Goal: Ask a question: Seek information or help from site administrators or community

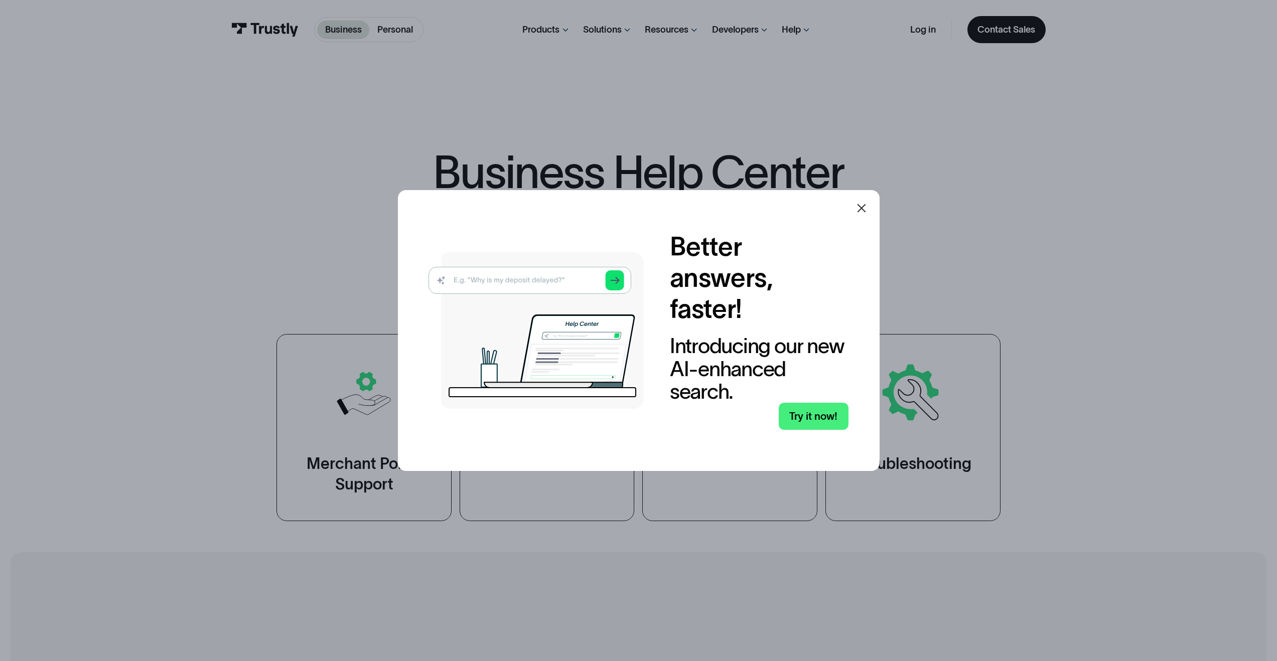
click at [872, 206] on div at bounding box center [862, 208] width 24 height 24
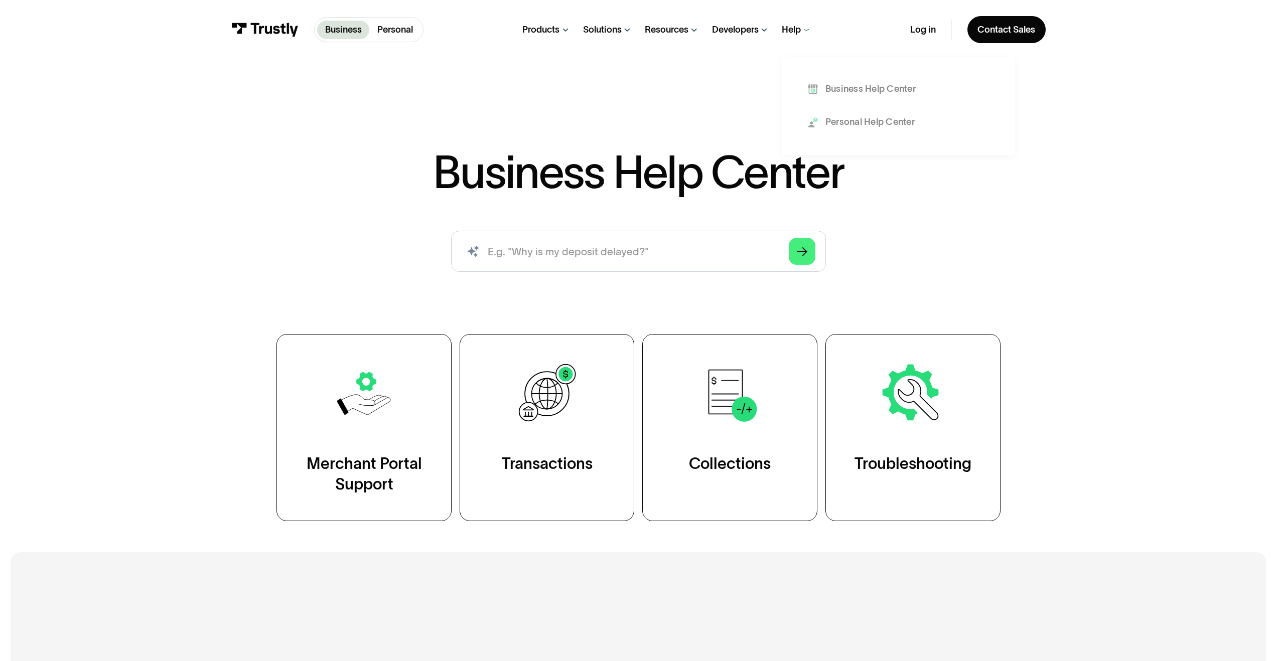
click at [802, 39] on div "Help" at bounding box center [797, 29] width 30 height 59
click at [805, 32] on icon at bounding box center [807, 30] width 10 height 10
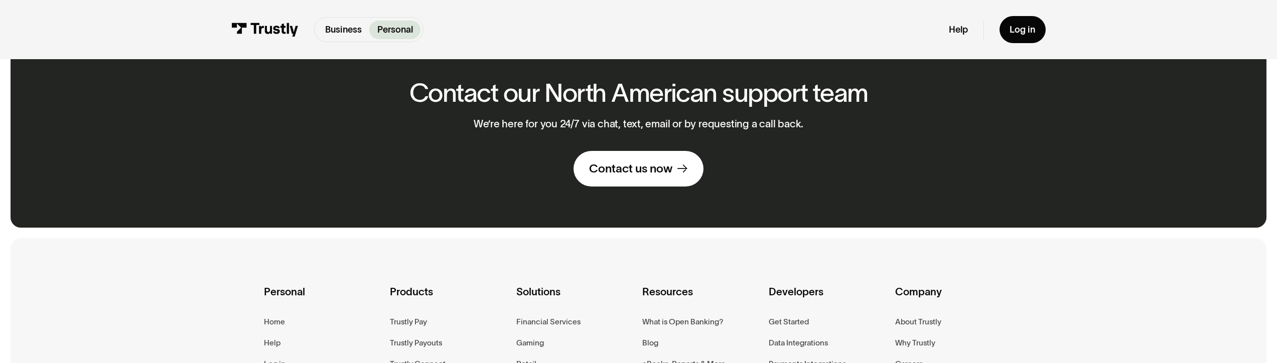
scroll to position [848, 0]
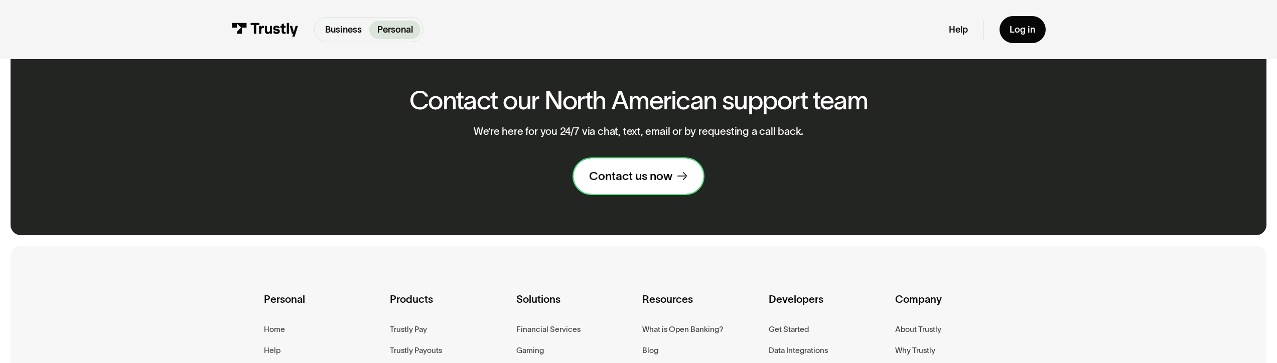
click at [645, 184] on div "Contact us now" at bounding box center [630, 176] width 83 height 15
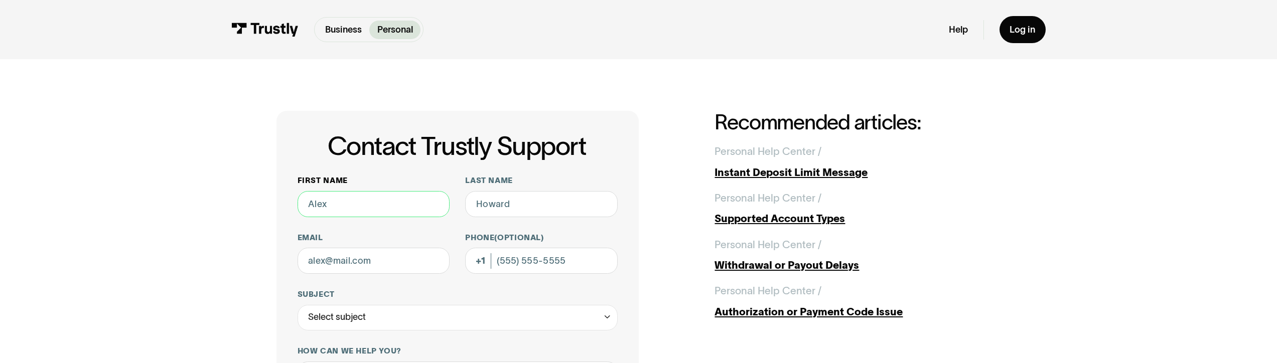
click at [367, 204] on input "First name" at bounding box center [374, 204] width 153 height 26
type input "Abraao"
click at [521, 213] on input "Last name" at bounding box center [541, 204] width 153 height 26
type input "Melo"
click at [362, 254] on input "Email" at bounding box center [374, 261] width 153 height 26
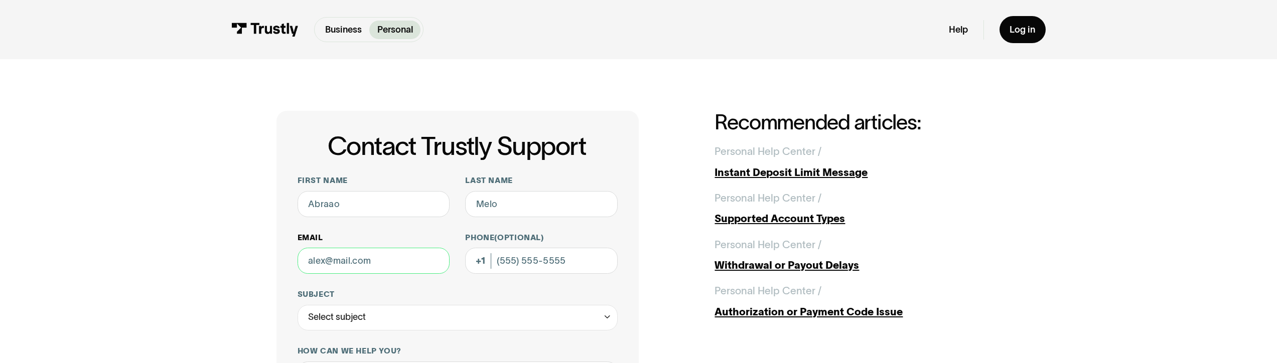
type input "abraao.melo@trustly.com"
click at [510, 268] on input "Phone (Optional)" at bounding box center [541, 261] width 153 height 26
type input "(559) 299-1037"
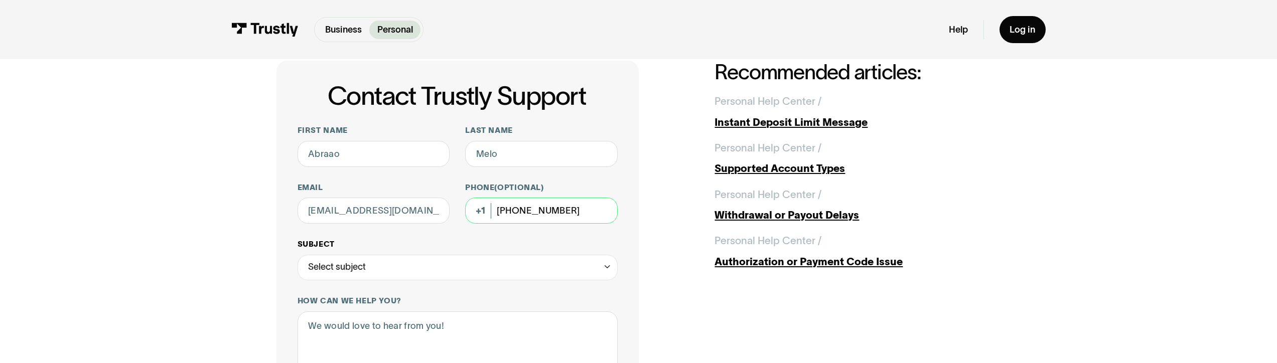
scroll to position [62, 0]
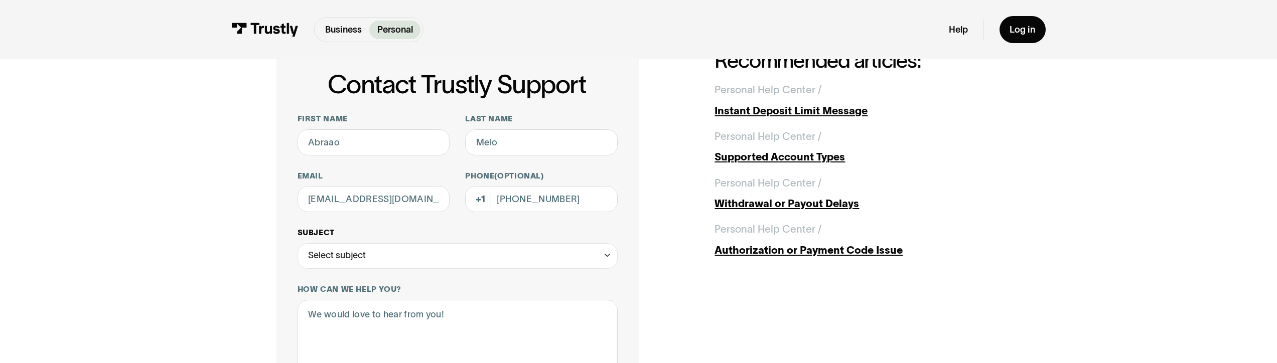
click at [370, 246] on div "Select subject" at bounding box center [458, 256] width 321 height 26
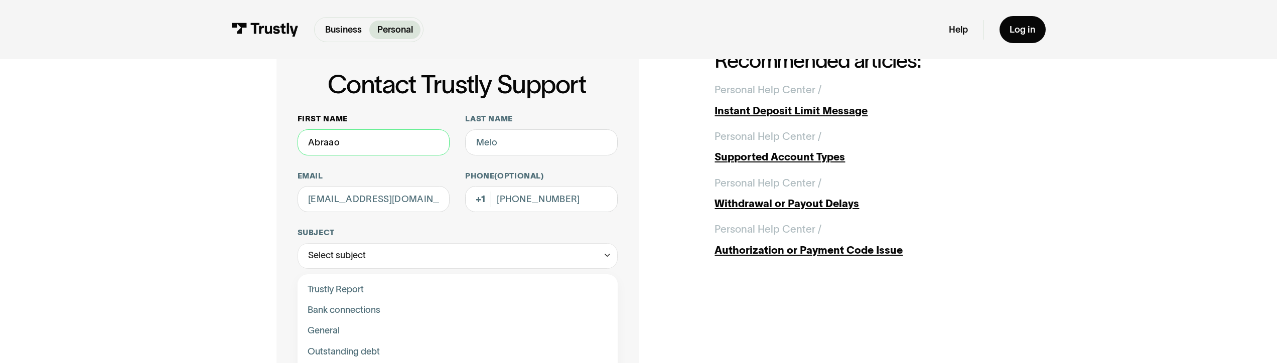
click at [390, 146] on input "Abraao" at bounding box center [374, 142] width 153 height 26
type input "TEST"
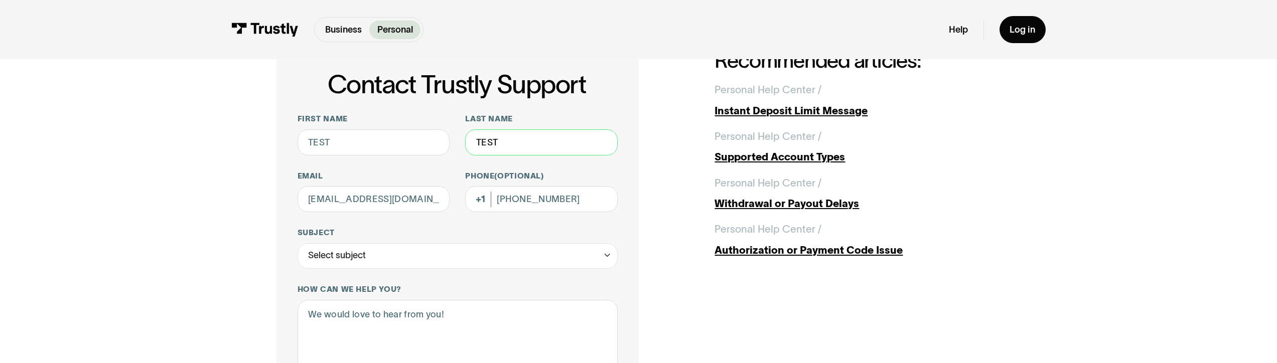
scroll to position [64, 0]
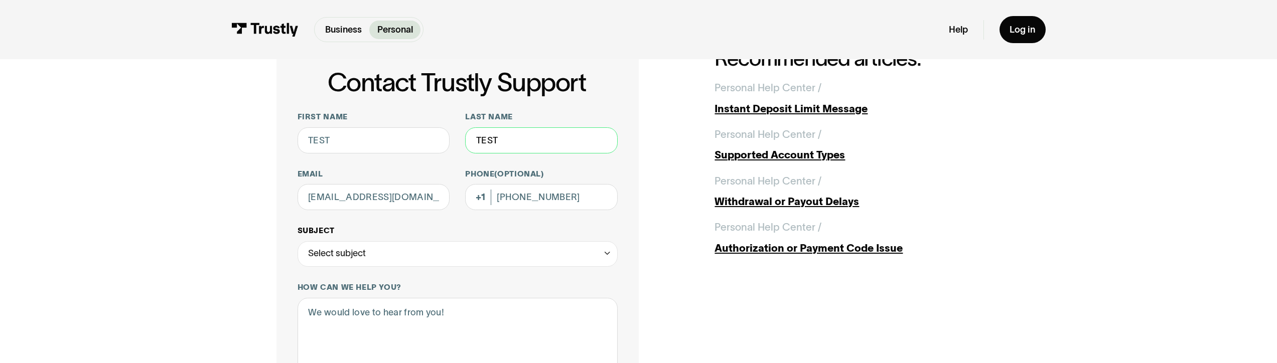
type input "TEST"
click at [332, 251] on div "Select subject" at bounding box center [337, 254] width 58 height 16
click at [340, 284] on div "Contact Trustly Support" at bounding box center [458, 288] width 310 height 21
type input "**********"
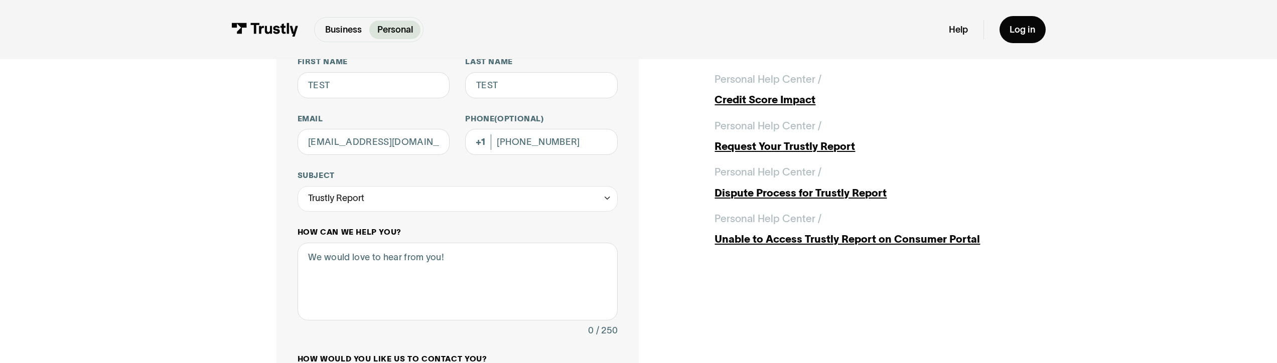
scroll to position [120, 0]
click at [348, 292] on textarea "How can we help you?" at bounding box center [458, 281] width 321 height 78
type textarea "T"
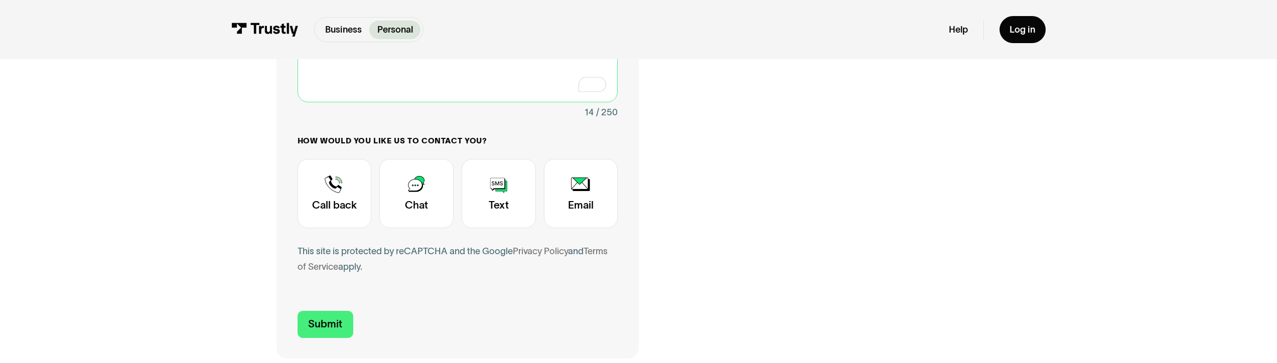
scroll to position [381, 0]
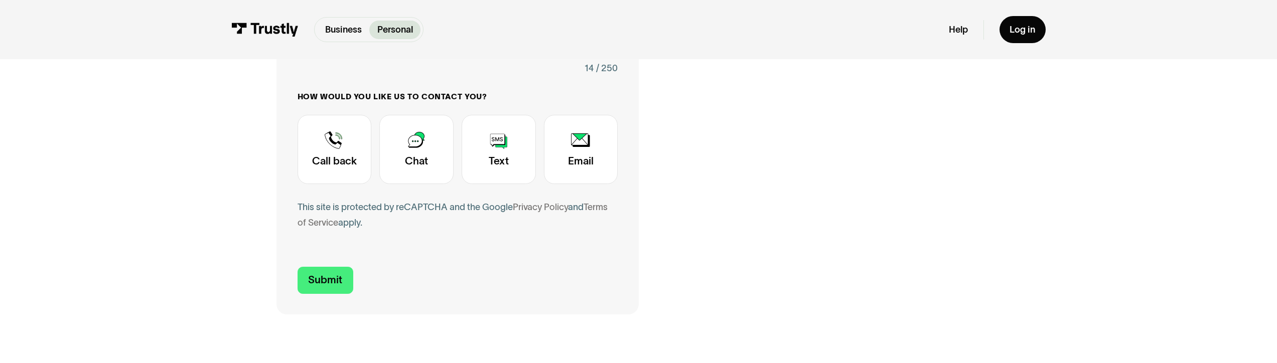
type textarea "THIS IS A TEST"
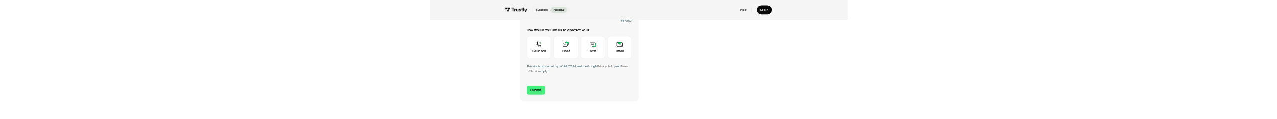
scroll to position [387, 0]
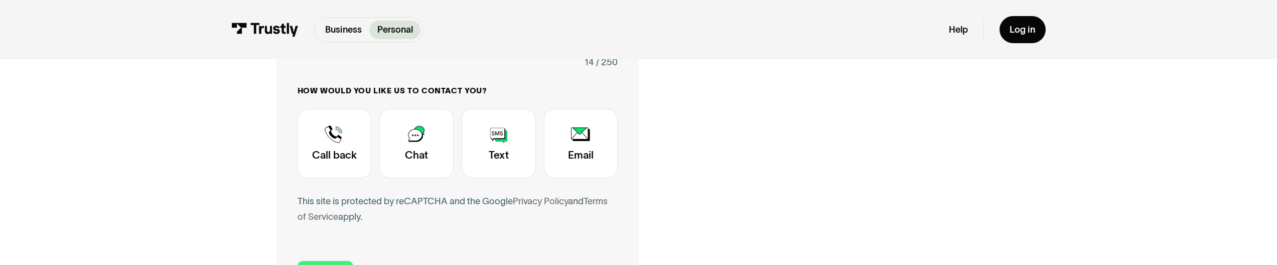
click at [673, 260] on div "**********" at bounding box center [639, 15] width 724 height 585
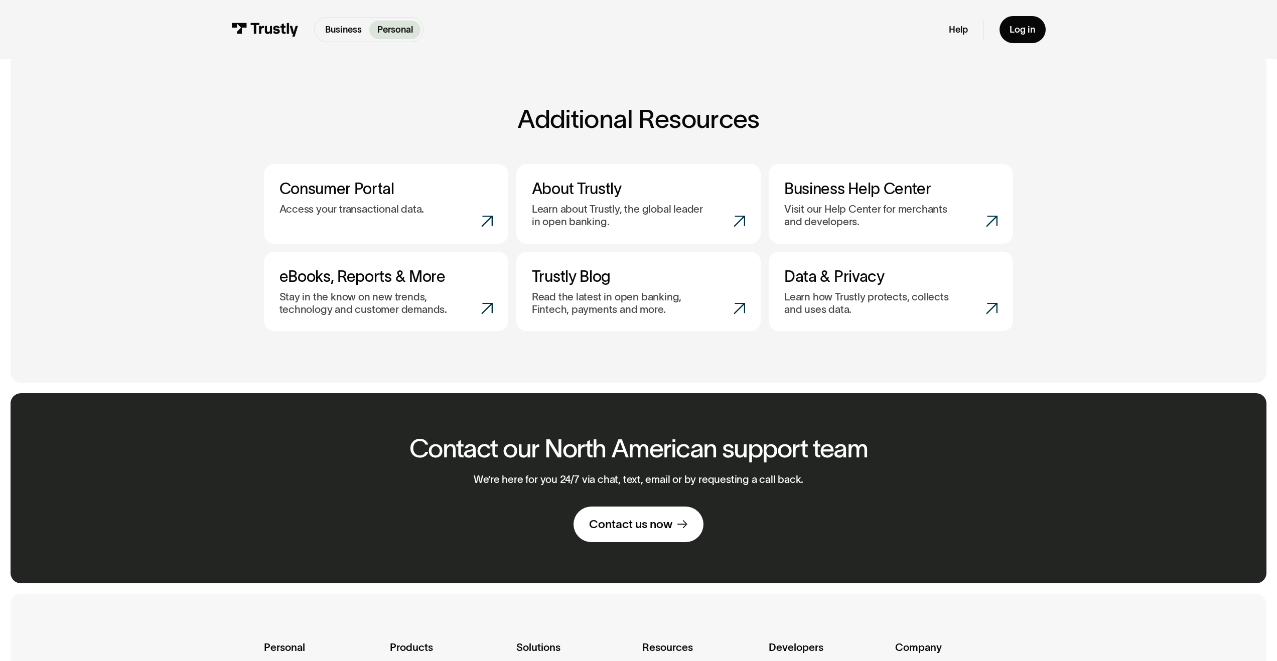
scroll to position [609, 0]
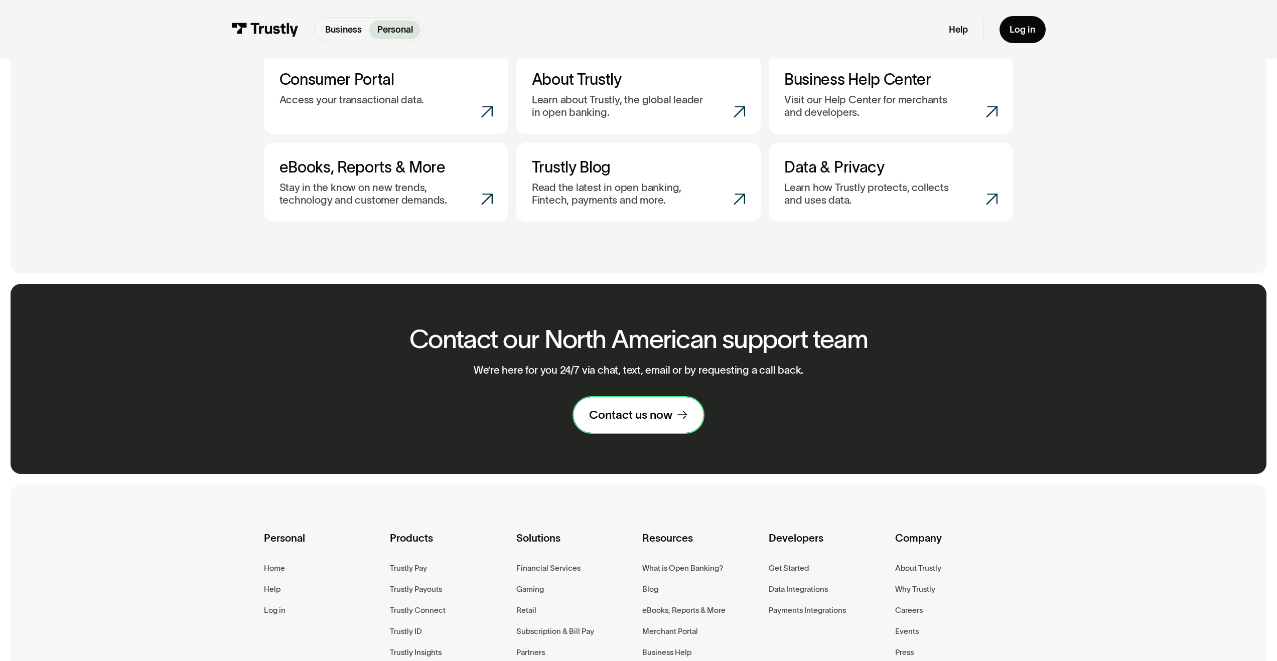
click at [628, 423] on div "Contact us now" at bounding box center [630, 414] width 83 height 15
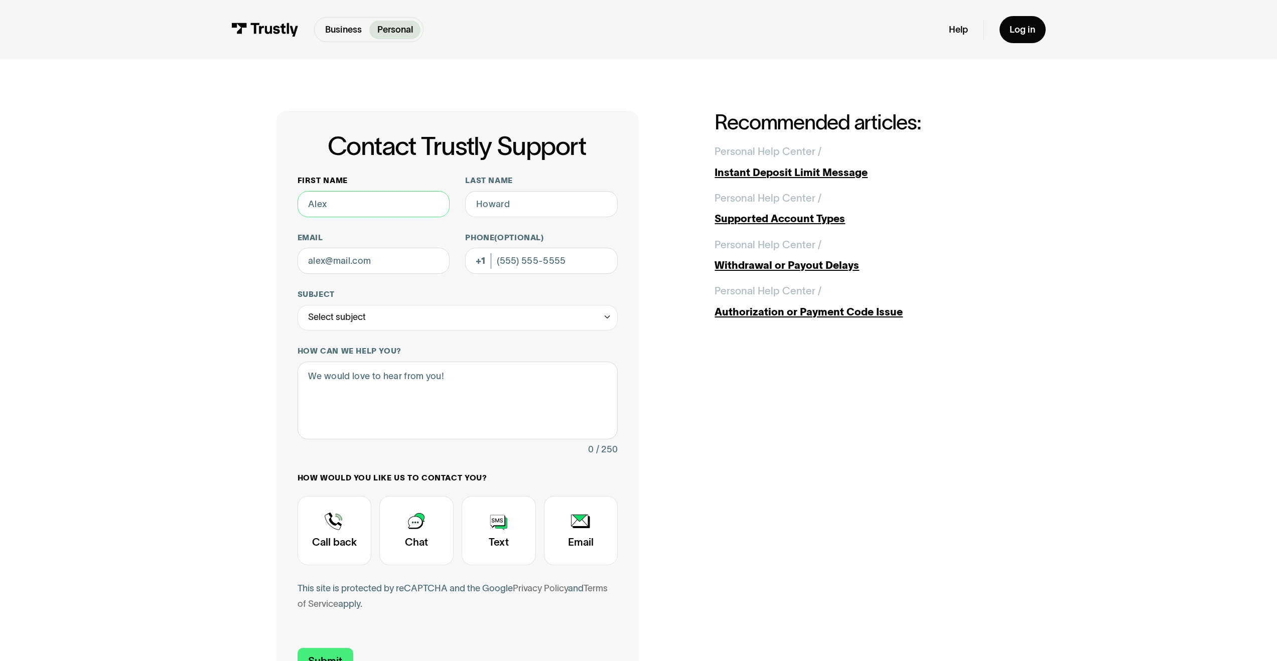
click at [336, 207] on input "First name" at bounding box center [374, 204] width 153 height 26
type input "Test"
type input "[EMAIL_ADDRESS][DOMAIN_NAME]"
type input "[PHONE_NUMBER]"
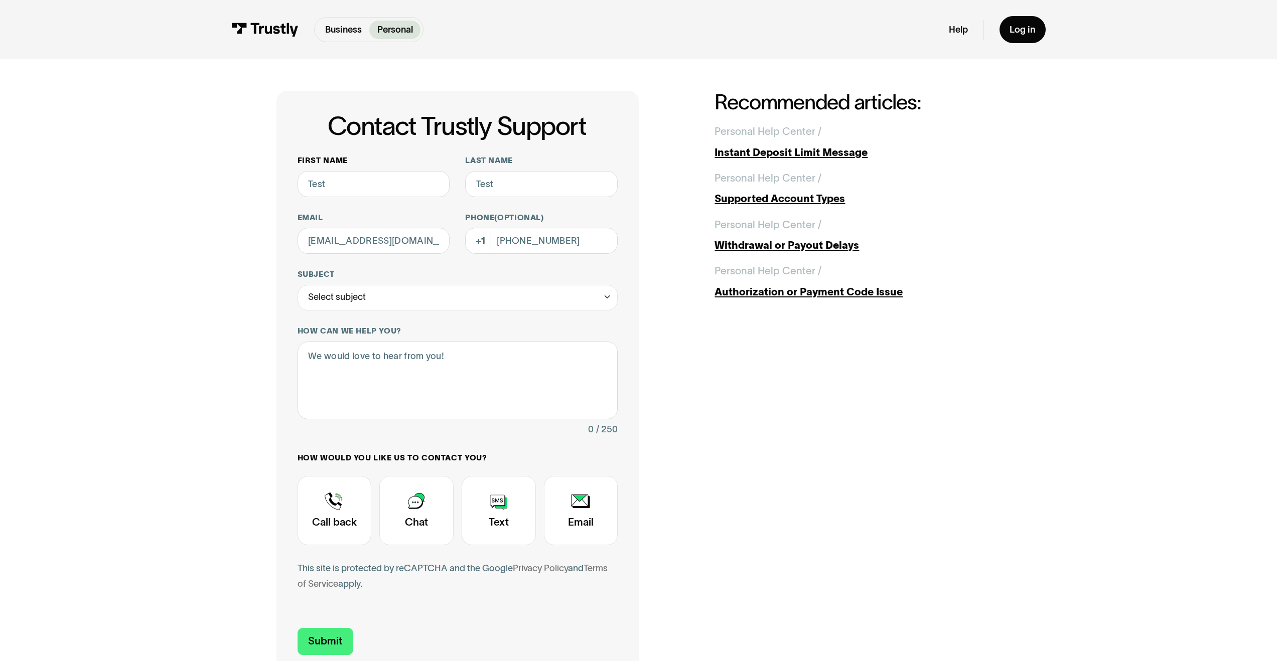
scroll to position [40, 0]
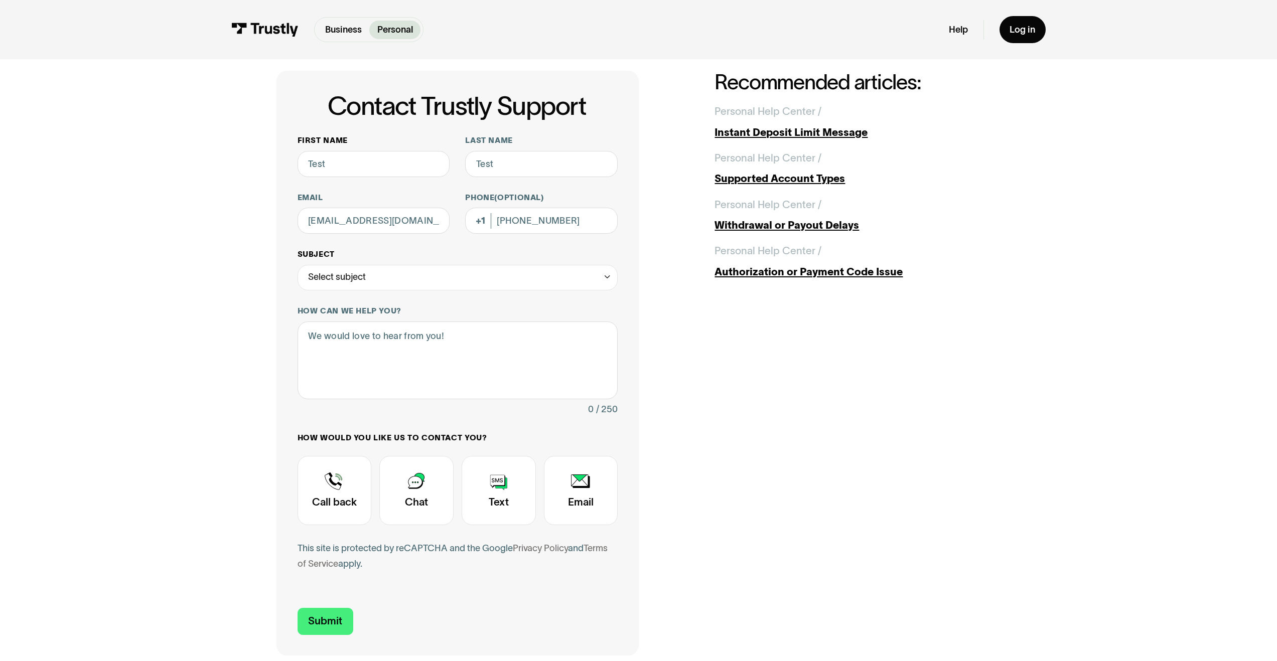
click at [357, 279] on div "Select subject" at bounding box center [337, 277] width 58 height 16
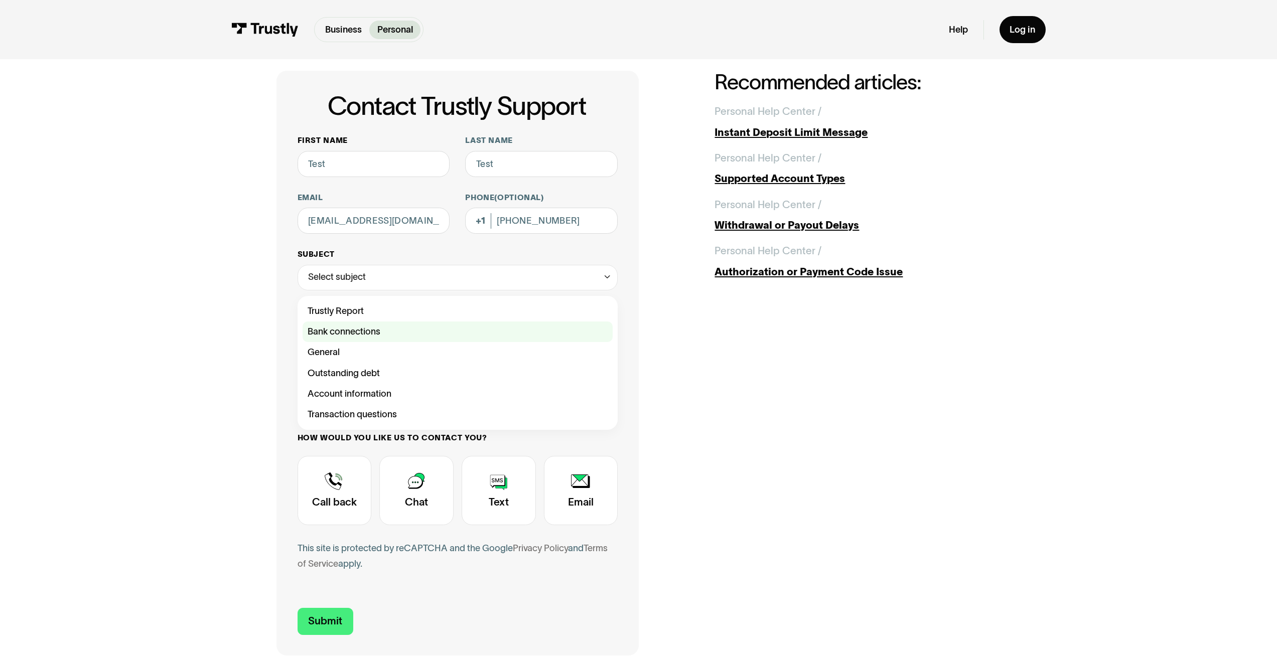
click at [346, 323] on label "Bank connections" at bounding box center [458, 332] width 310 height 21
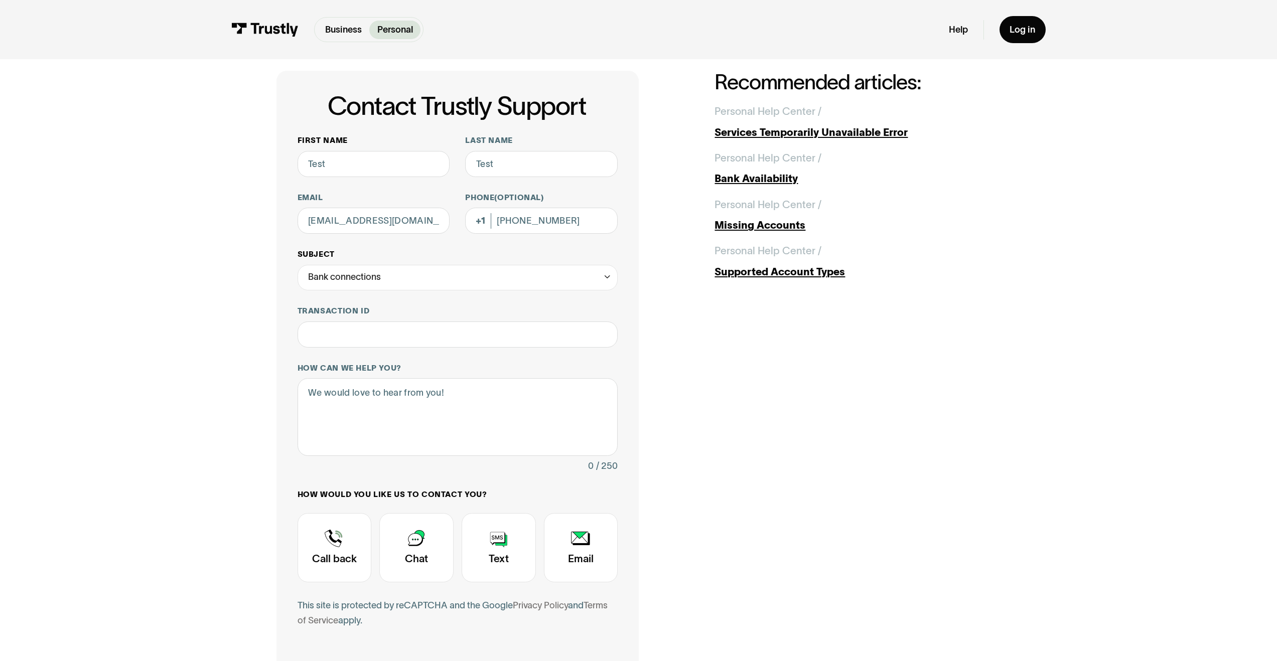
click at [356, 274] on div "Bank connections" at bounding box center [344, 277] width 73 height 16
click at [356, 315] on div "Contact Trustly Support" at bounding box center [458, 311] width 310 height 21
type input "**********"
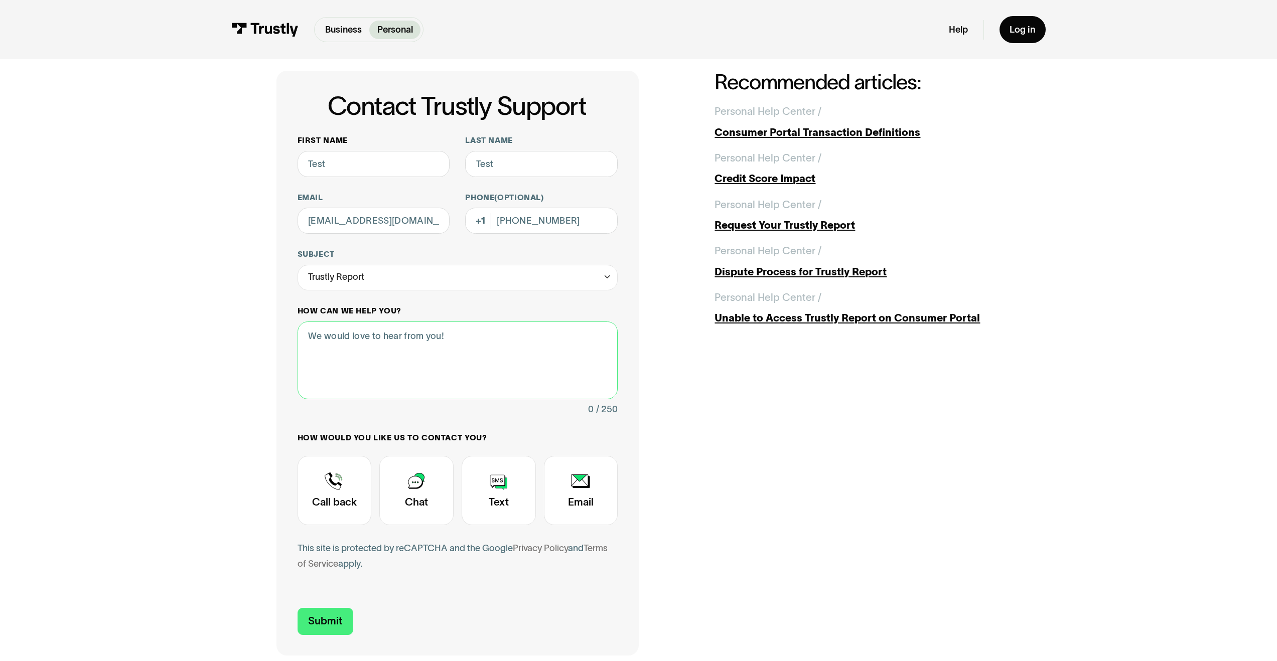
click at [380, 384] on textarea "How can we help you?" at bounding box center [458, 361] width 321 height 78
type textarea "THIS IS A TEST"
click at [409, 489] on div "Contact Trustly Support" at bounding box center [416, 490] width 74 height 69
click at [333, 635] on input "Submit" at bounding box center [326, 621] width 56 height 27
type input "+15592991037"
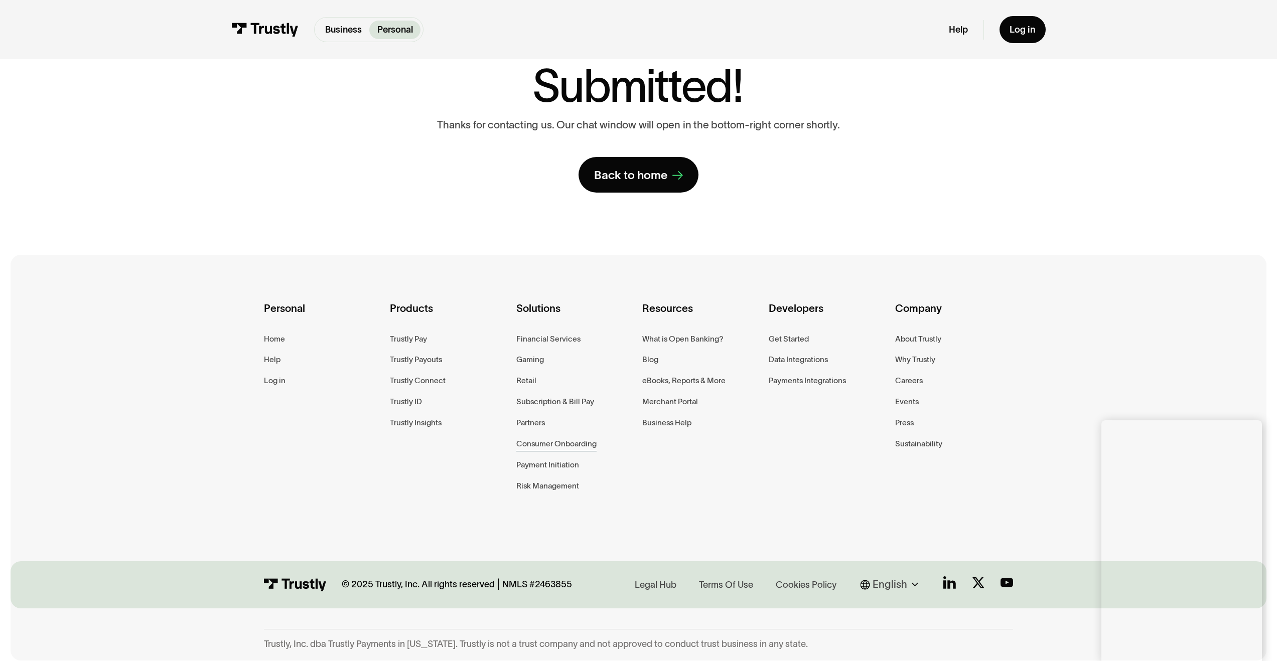
scroll to position [0, 0]
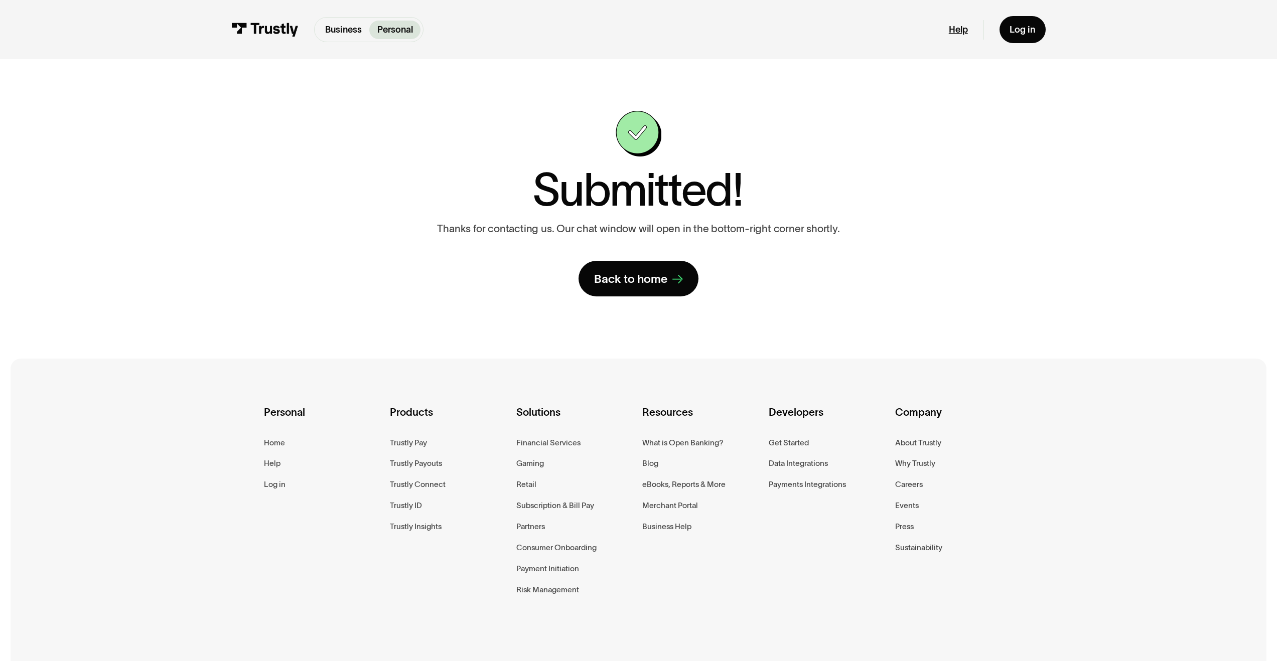
click at [962, 33] on link "Help" at bounding box center [958, 30] width 19 height 12
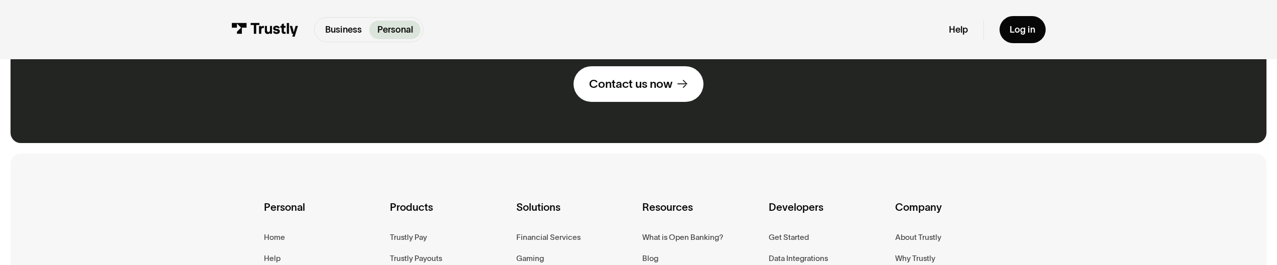
scroll to position [938, 0]
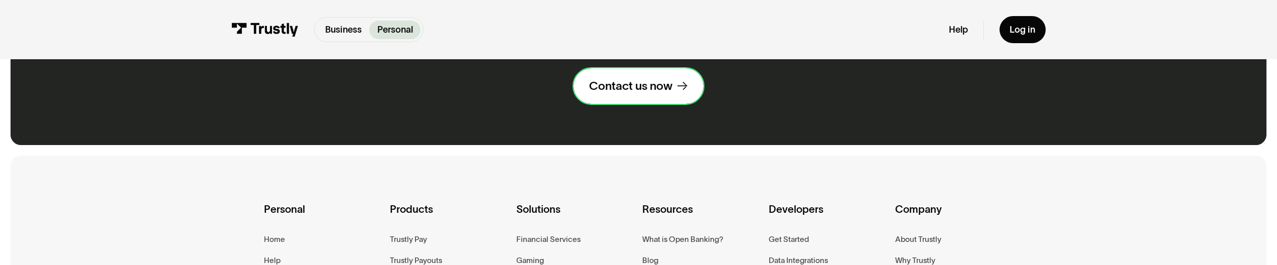
click at [620, 90] on div "Contact us now" at bounding box center [630, 85] width 83 height 15
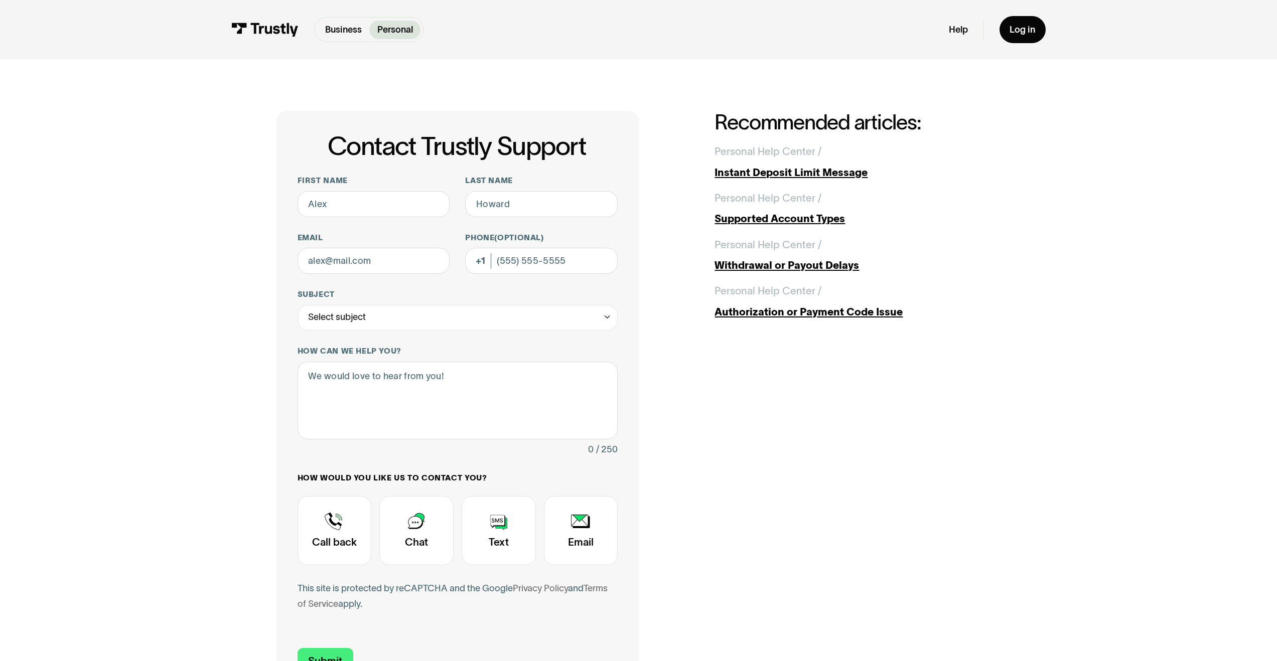
click at [271, 30] on img at bounding box center [264, 30] width 67 height 14
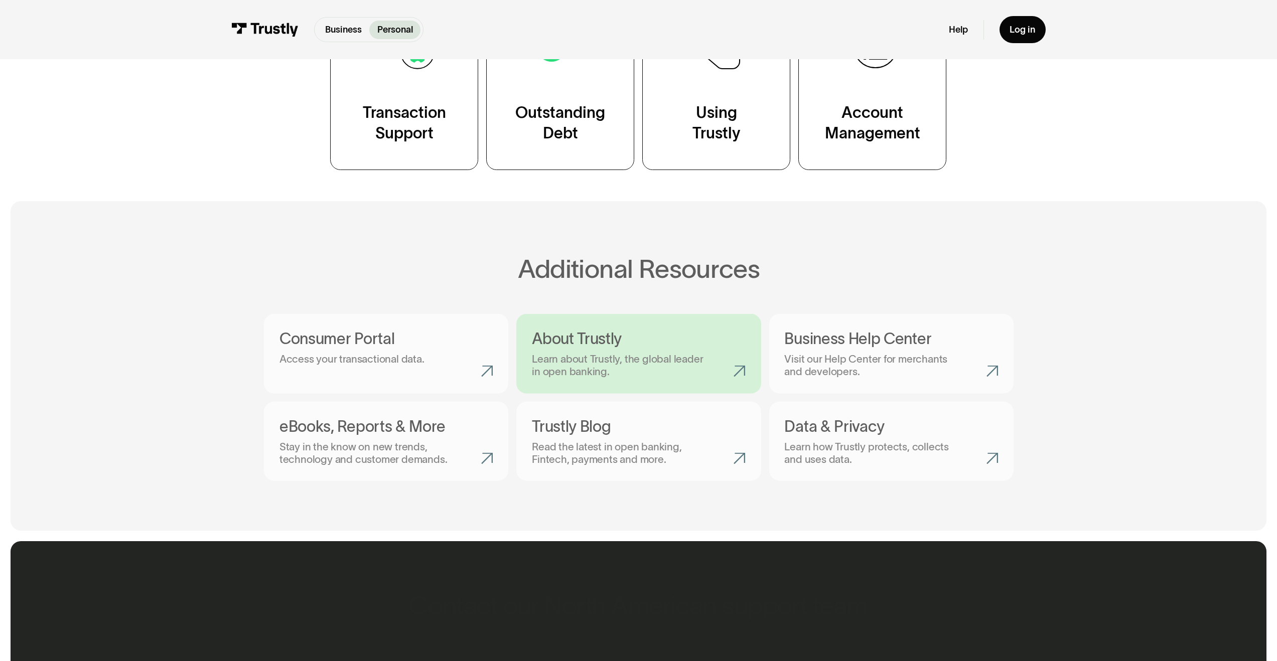
scroll to position [843, 0]
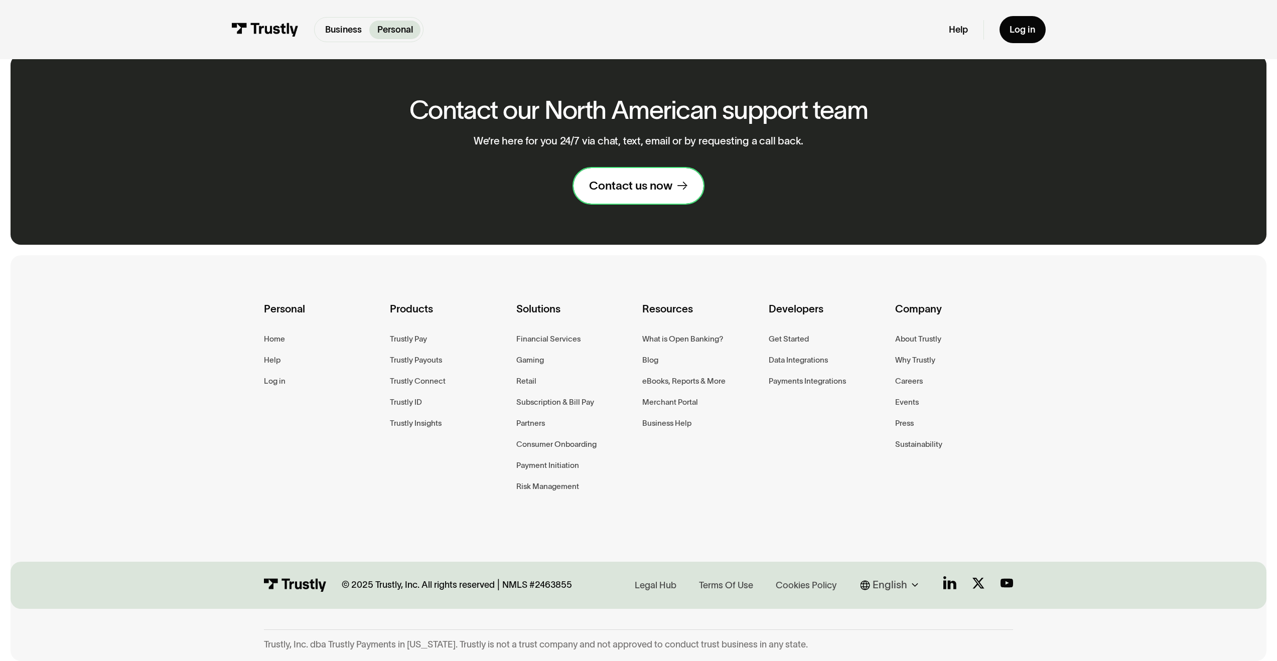
click at [650, 184] on div "Contact us now" at bounding box center [630, 185] width 83 height 15
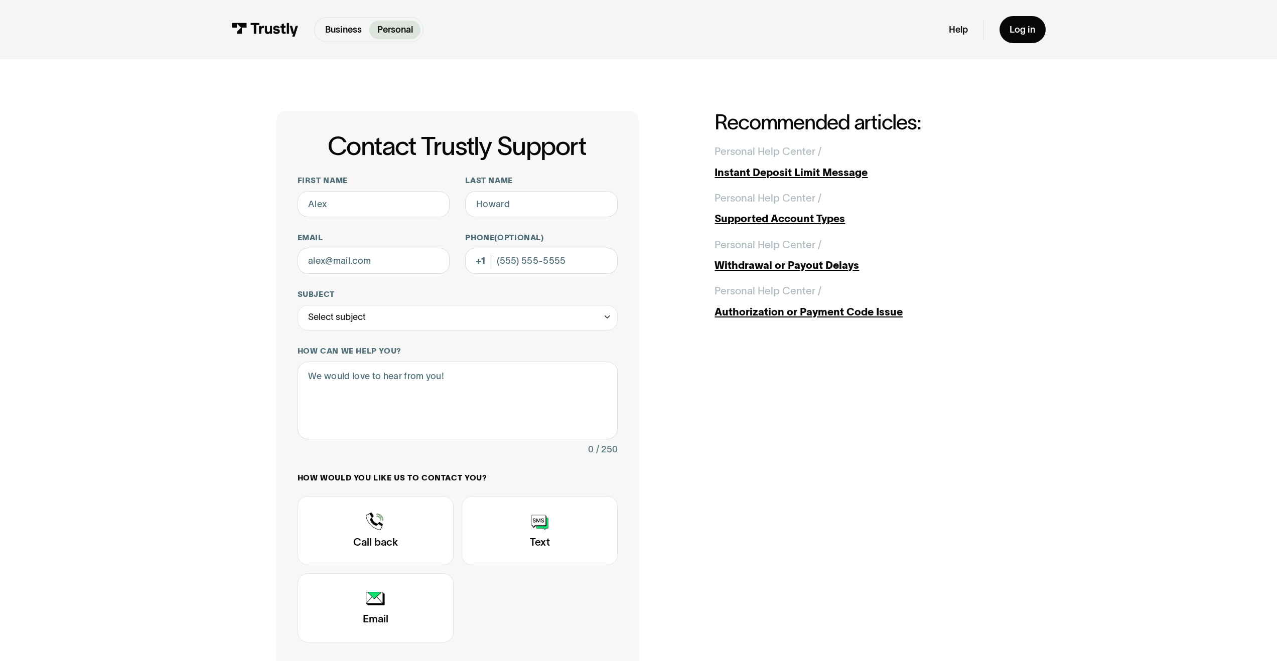
click at [285, 32] on img at bounding box center [264, 30] width 67 height 14
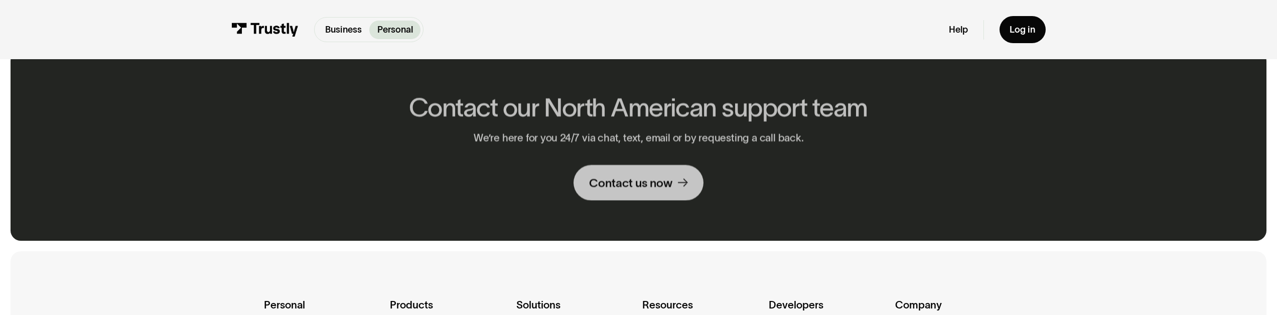
scroll to position [864, 0]
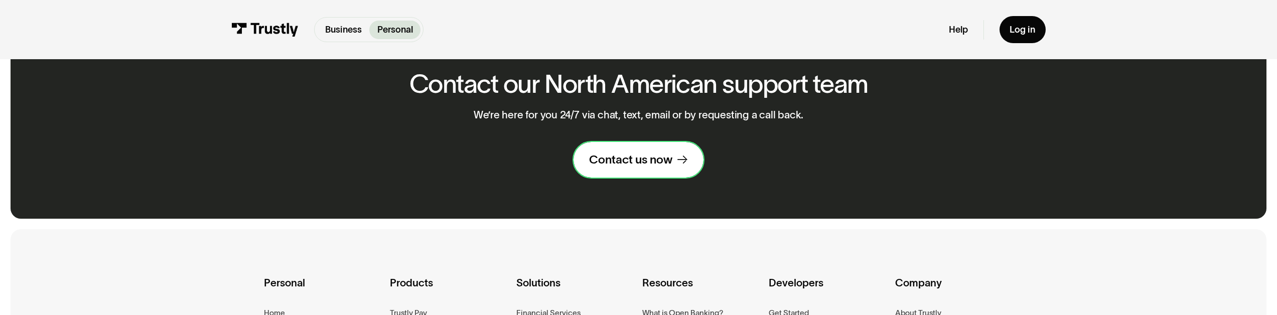
click at [636, 172] on link "Contact us now" at bounding box center [639, 160] width 130 height 36
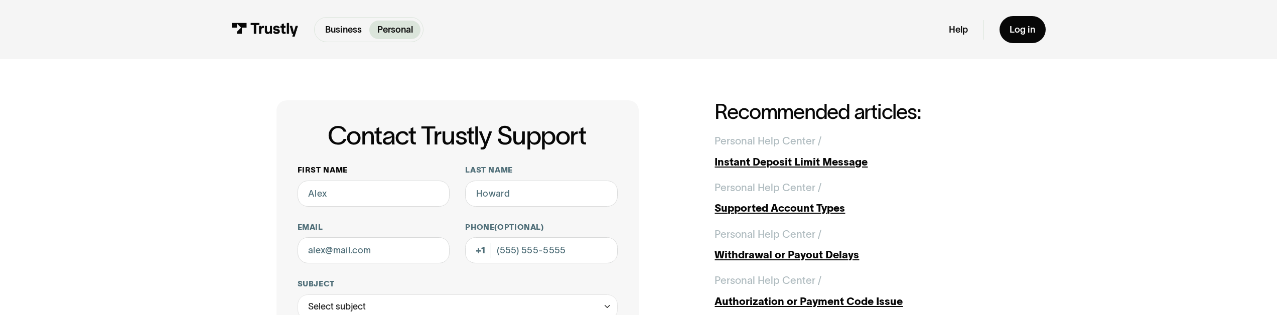
scroll to position [11, 0]
click at [344, 191] on input "First name" at bounding box center [374, 193] width 153 height 26
type input "Test"
click at [491, 206] on input "Last name" at bounding box center [541, 193] width 153 height 26
type input "Test"
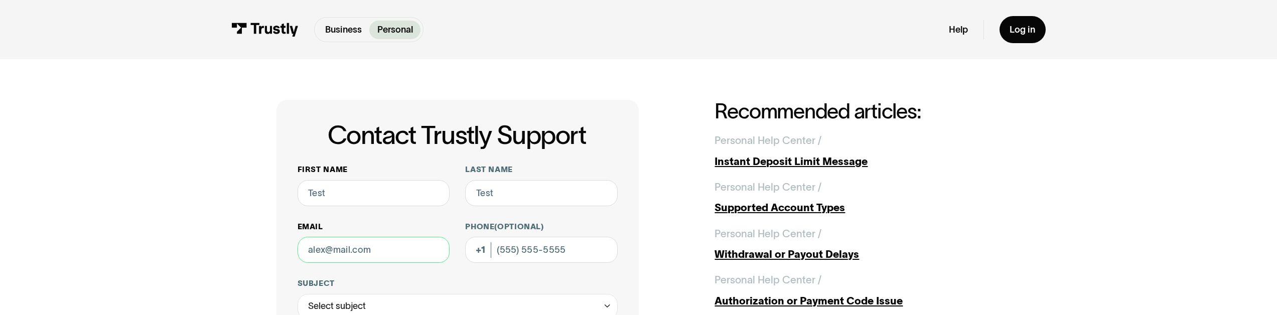
click at [328, 238] on input "Email" at bounding box center [374, 250] width 153 height 26
type input "[EMAIL_ADDRESS][DOMAIN_NAME]"
click at [524, 255] on input "Phone (Optional)" at bounding box center [541, 250] width 153 height 26
type input "[PHONE_NUMBER]"
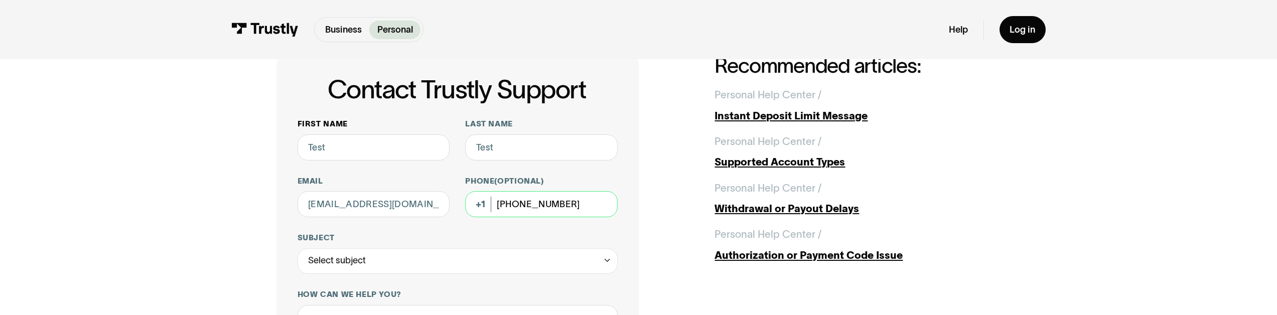
scroll to position [182, 0]
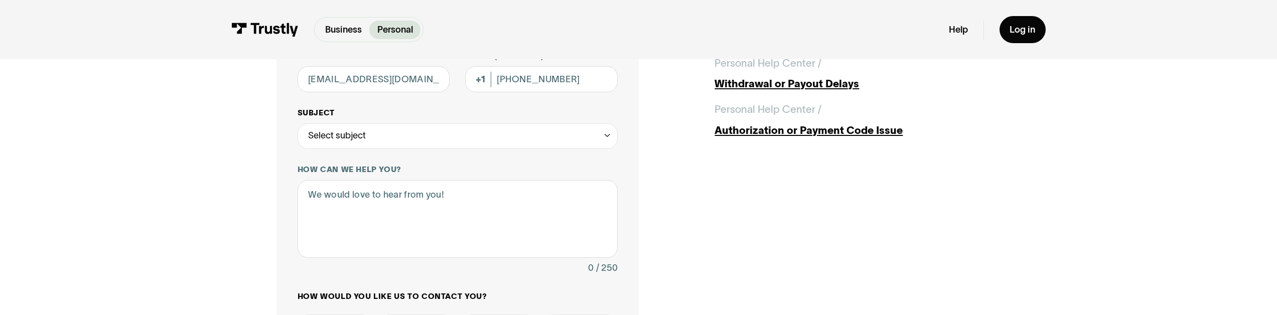
click at [384, 139] on div "Select subject" at bounding box center [458, 136] width 321 height 26
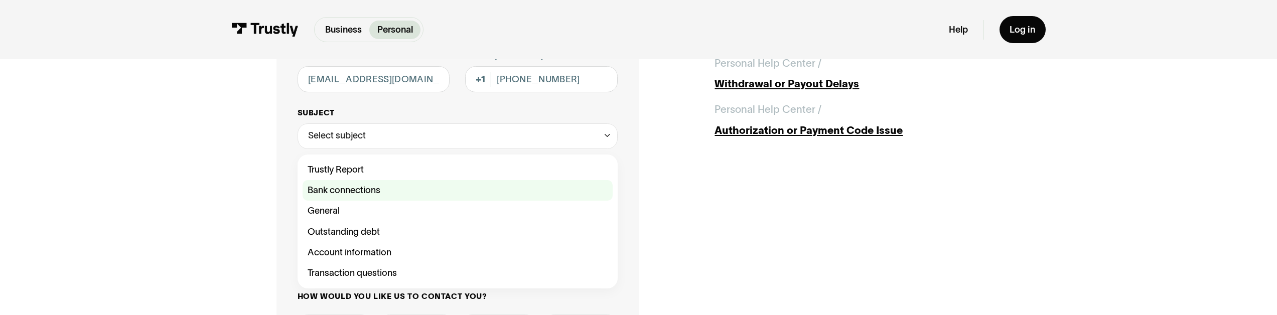
click at [362, 186] on div "Contact Trustly Support" at bounding box center [458, 190] width 310 height 21
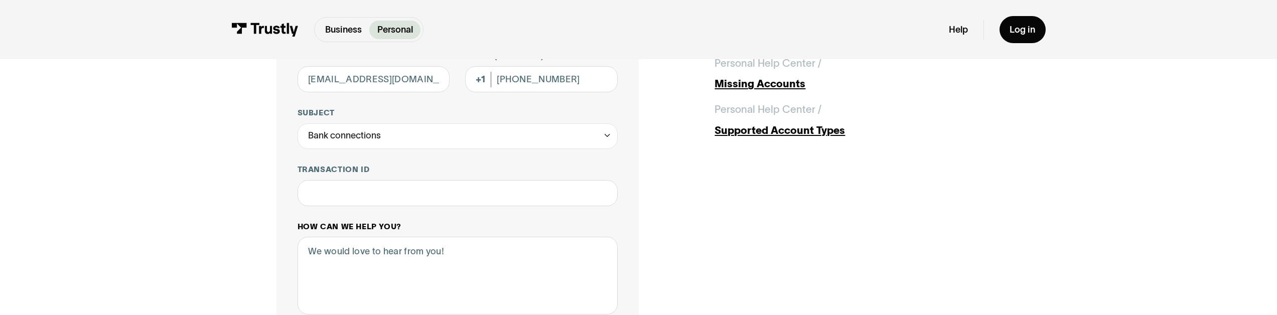
click at [366, 231] on label "How can we help you?" at bounding box center [458, 227] width 321 height 11
click at [366, 237] on textarea "How can we help you?" at bounding box center [458, 276] width 321 height 78
click at [358, 129] on div "Bank connections" at bounding box center [344, 136] width 73 height 16
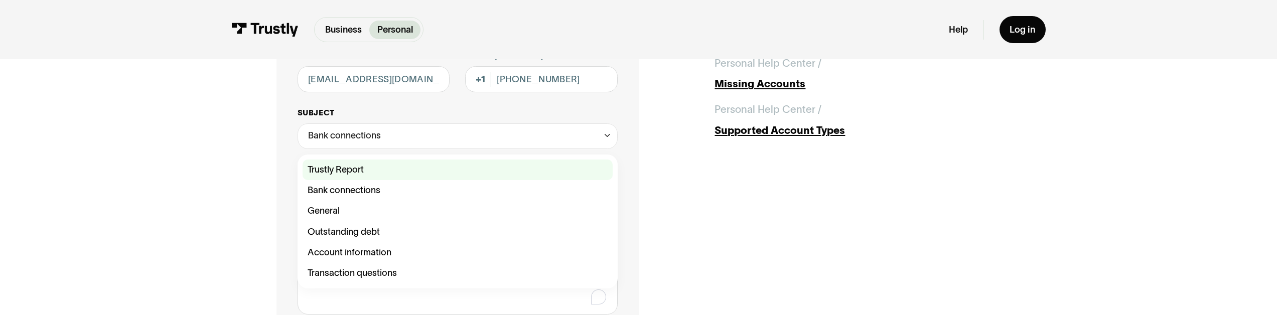
click at [346, 170] on div "Contact Trustly Support" at bounding box center [458, 170] width 310 height 21
type input "**********"
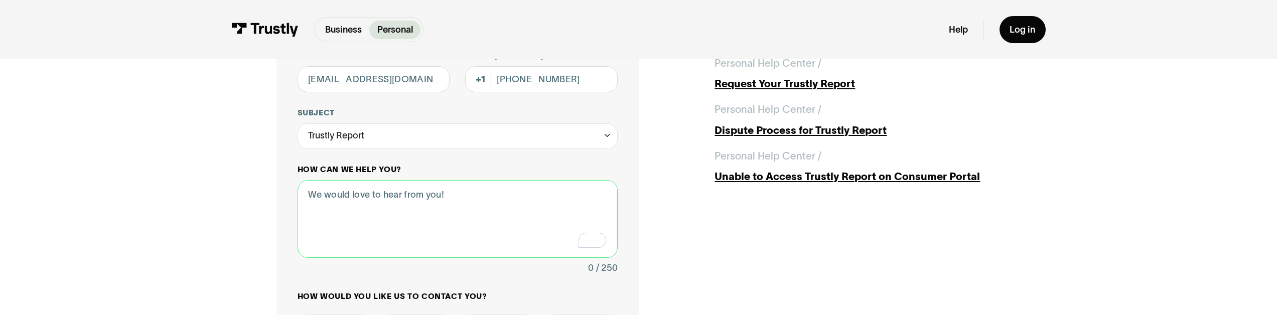
click at [366, 237] on textarea "How can we help you?" at bounding box center [458, 219] width 321 height 78
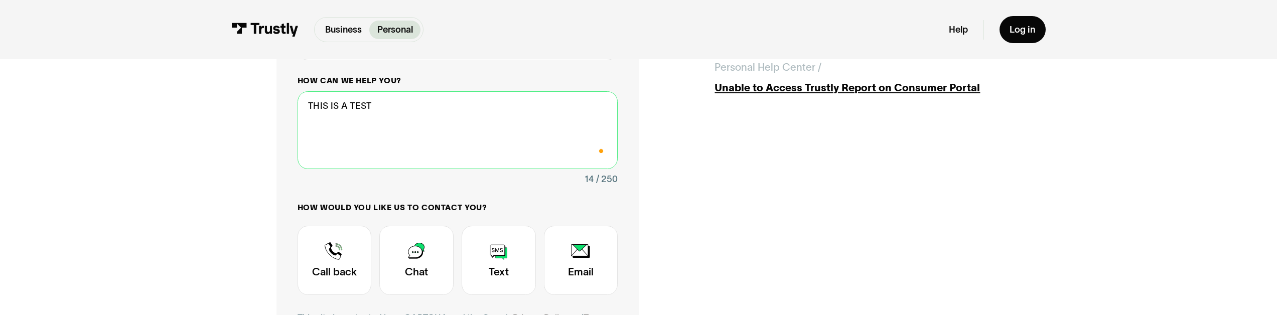
scroll to position [271, 0]
type textarea "THIS IS A TEST"
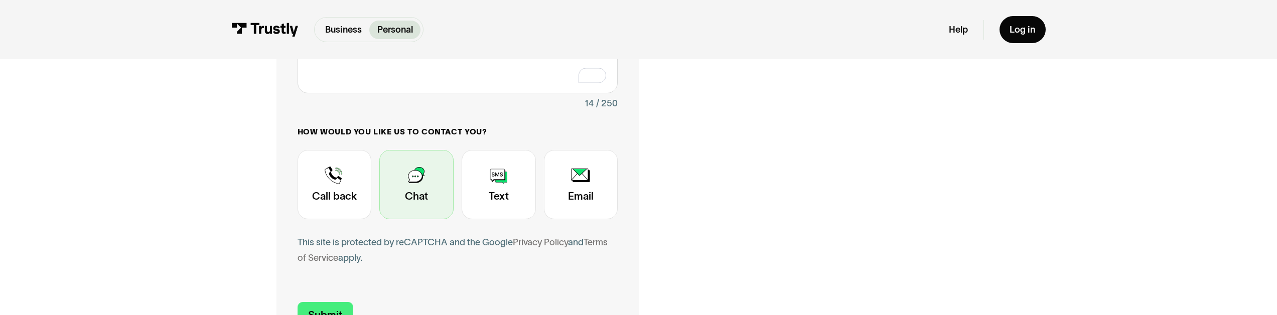
click at [402, 196] on div "Contact Trustly Support" at bounding box center [416, 184] width 74 height 69
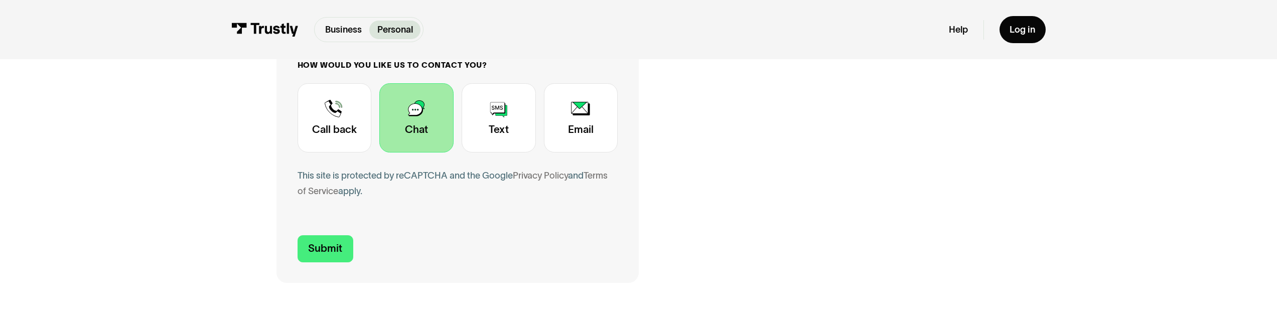
scroll to position [414, 0]
click at [326, 252] on input "Submit" at bounding box center [326, 248] width 56 height 27
type input "+15592991037"
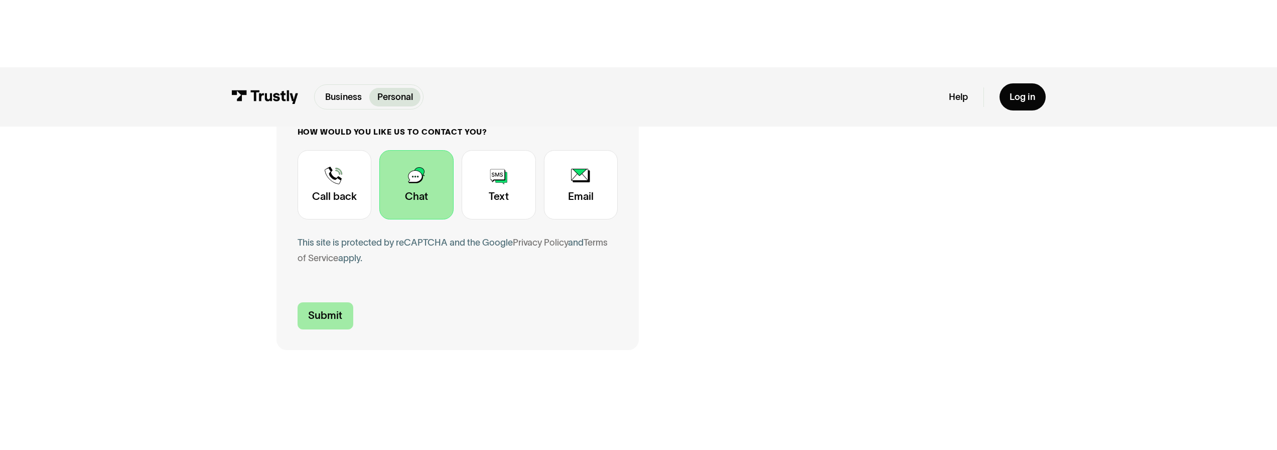
scroll to position [0, 0]
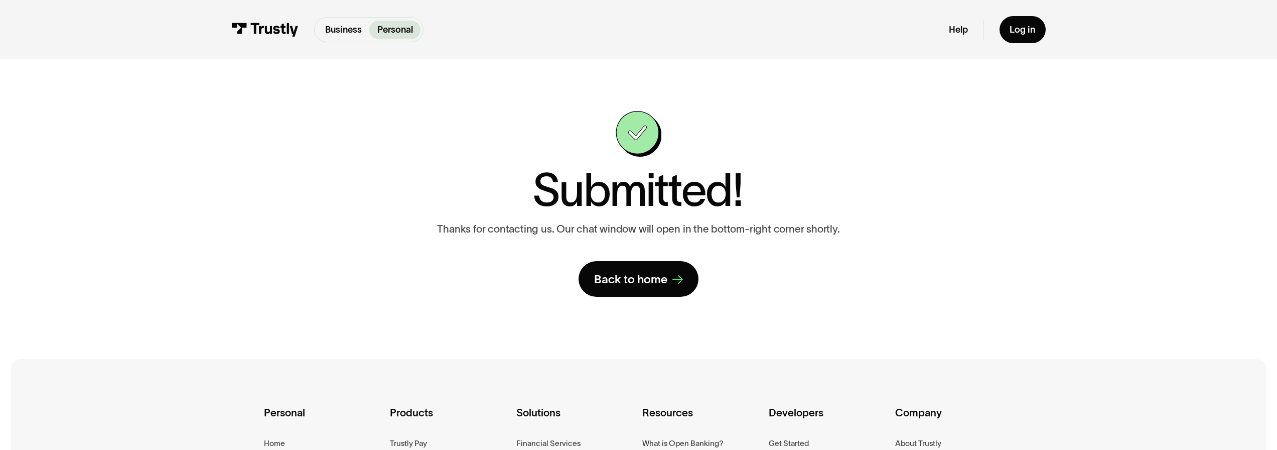
click at [253, 34] on img at bounding box center [264, 30] width 67 height 14
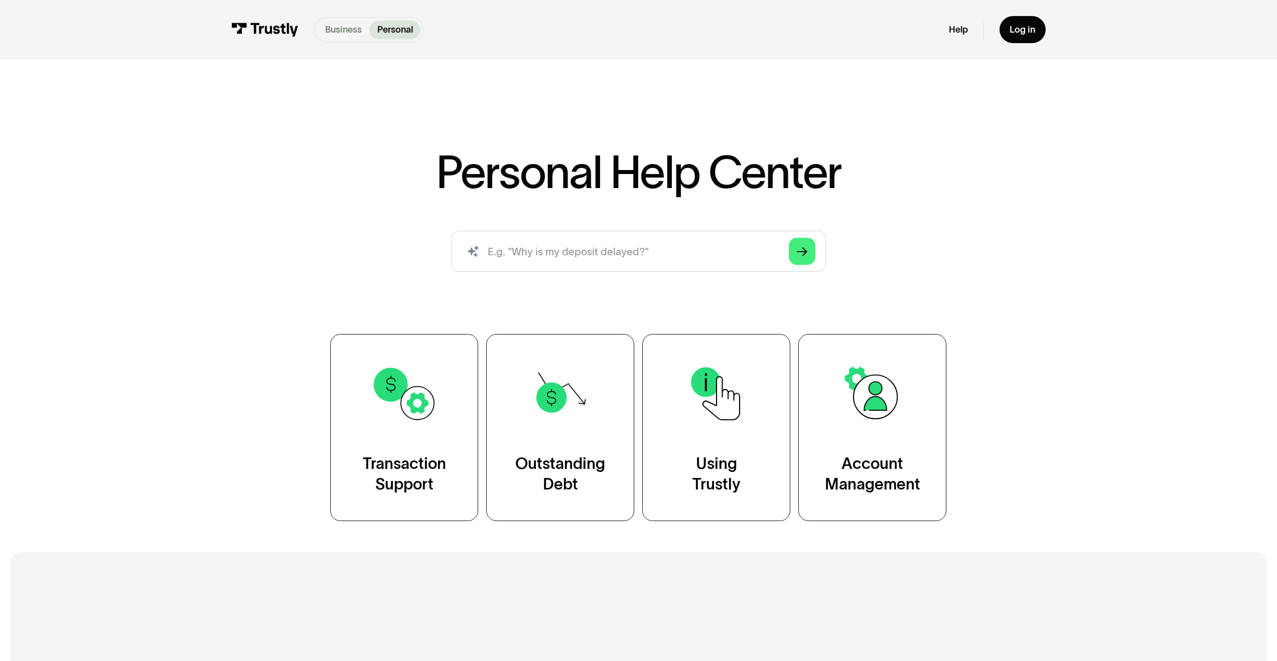
click at [347, 36] on p "Business" at bounding box center [343, 30] width 37 height 14
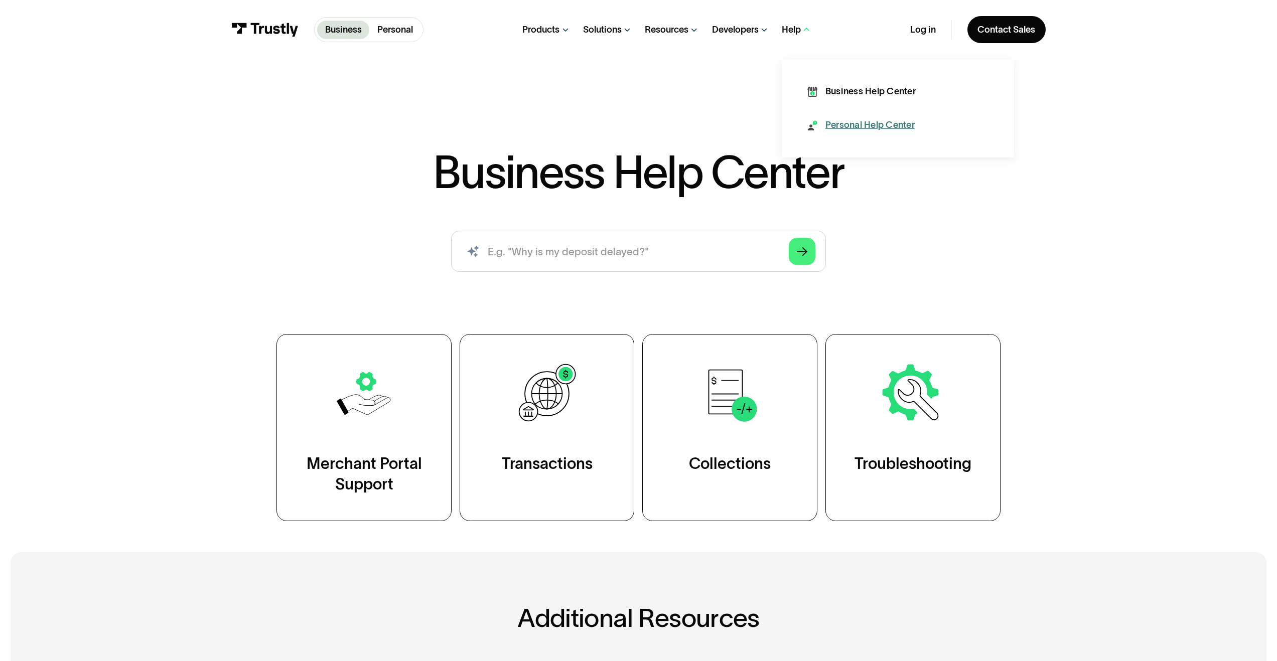
click at [845, 124] on div "Personal Help Center" at bounding box center [870, 125] width 89 height 13
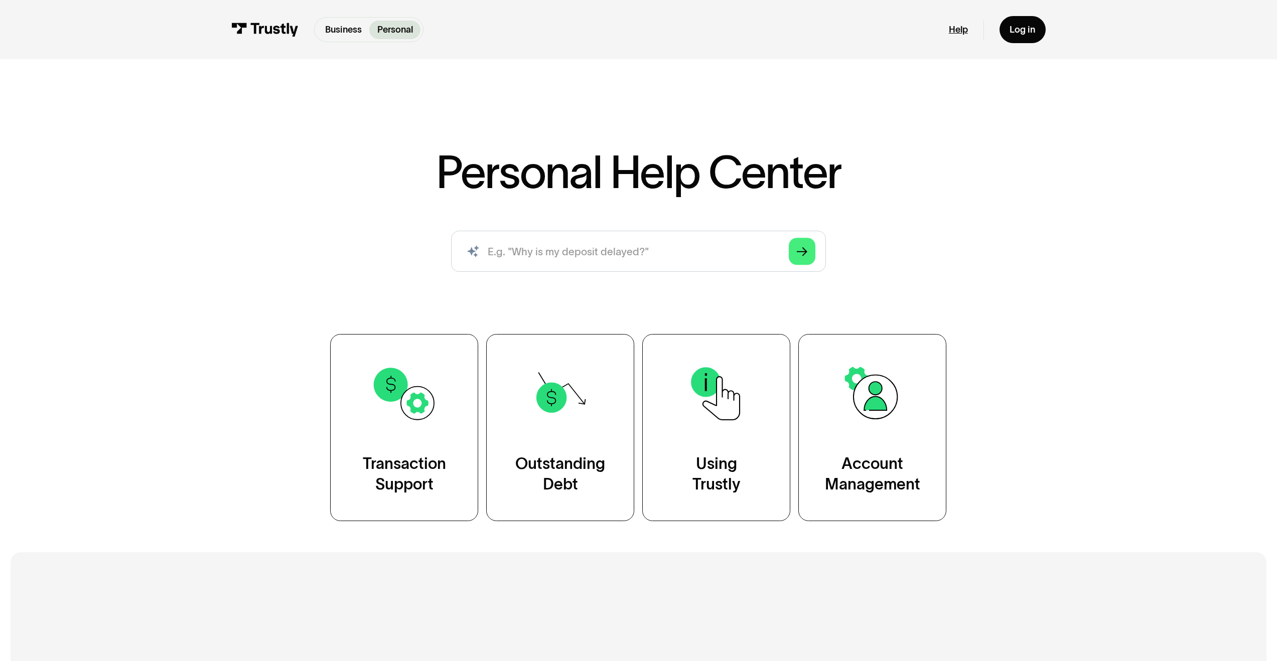
click at [953, 35] on link "Help" at bounding box center [958, 30] width 19 height 12
click at [345, 37] on link "Business" at bounding box center [343, 30] width 52 height 19
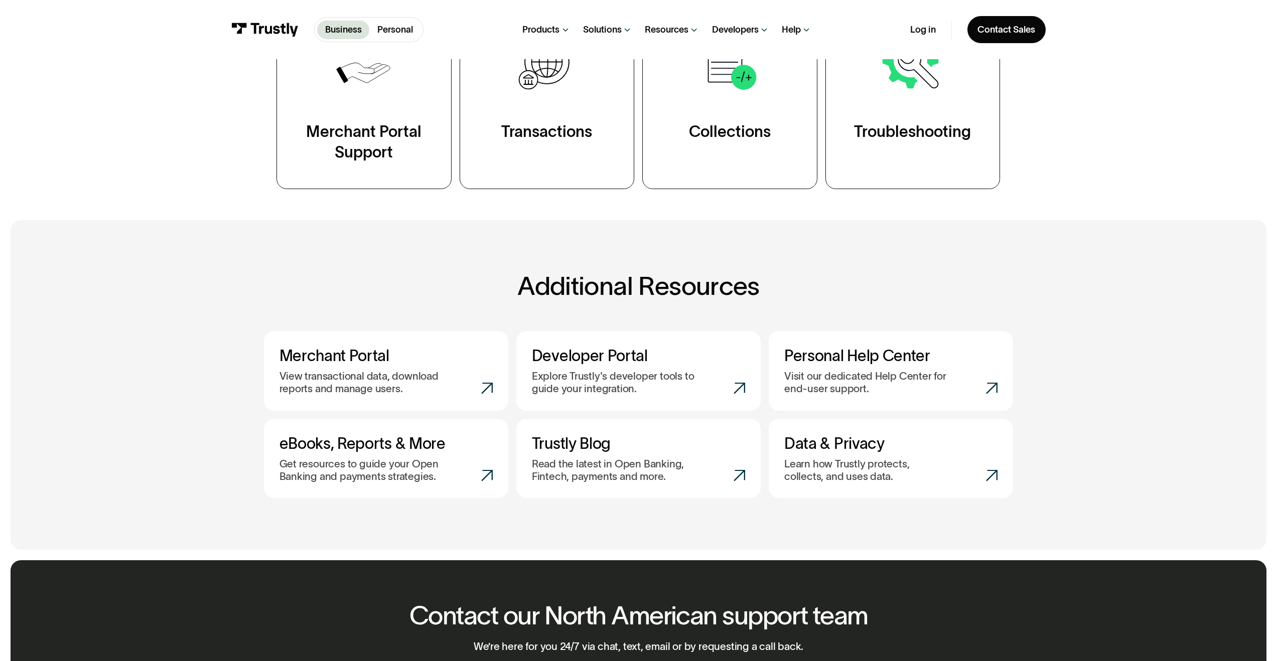
scroll to position [843, 0]
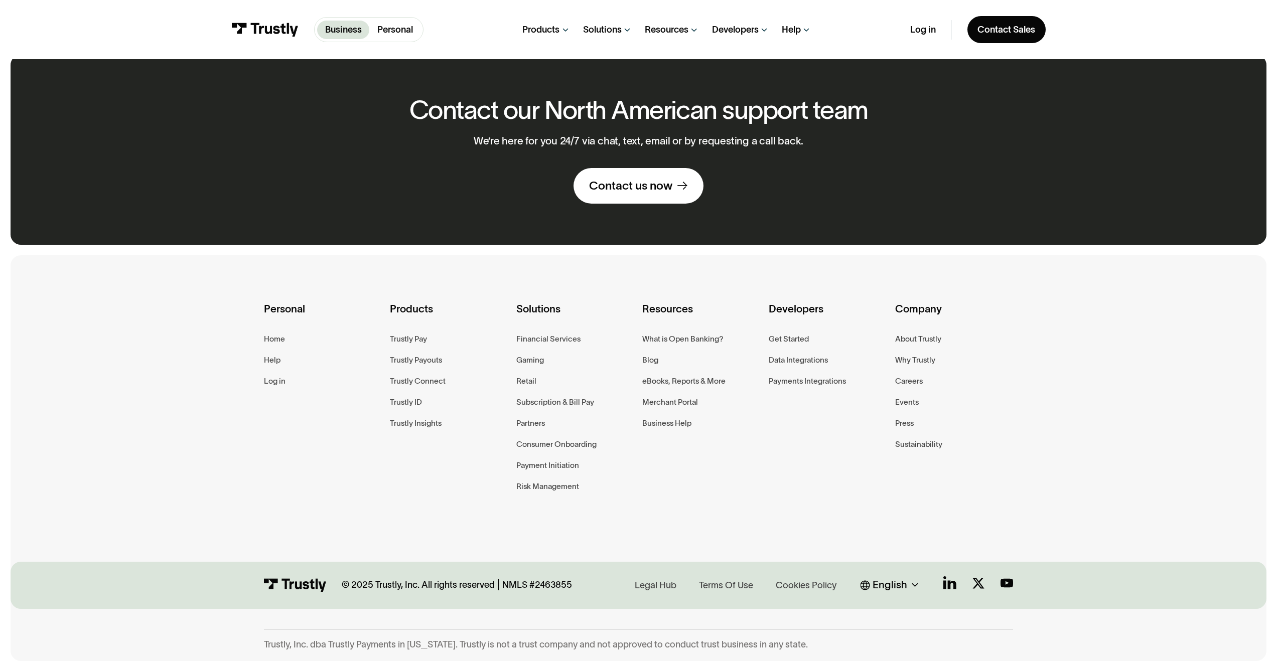
click at [879, 590] on div "English" at bounding box center [890, 586] width 35 height 16
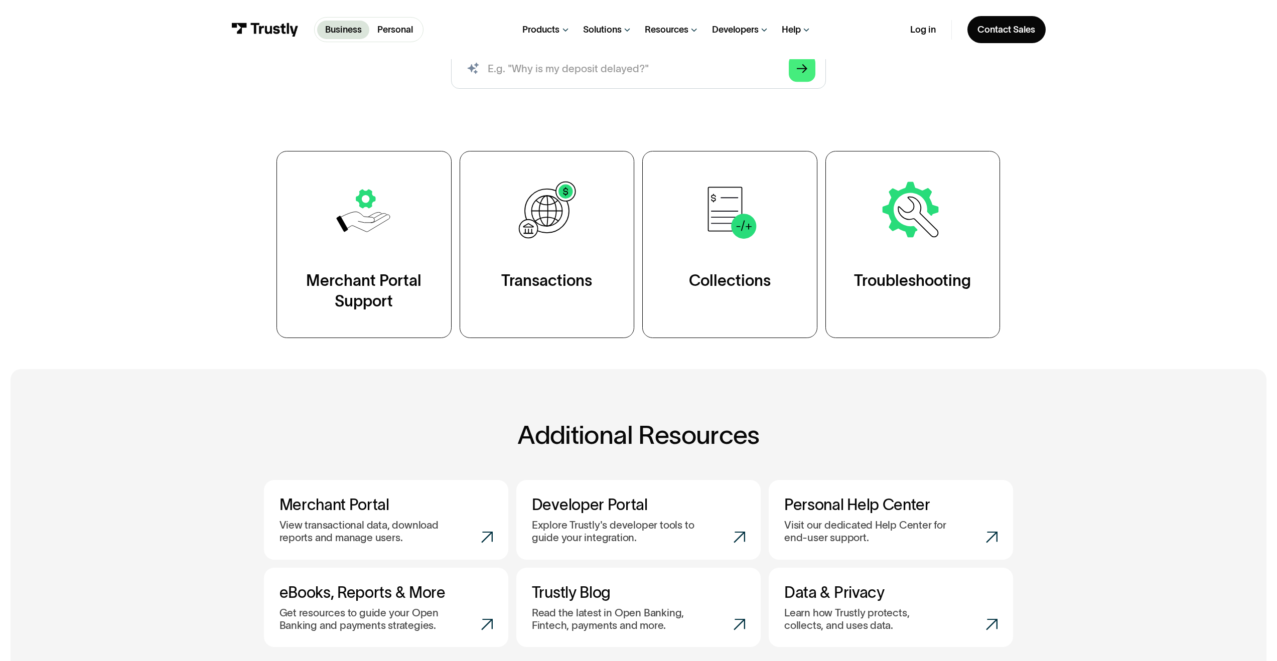
scroll to position [0, 0]
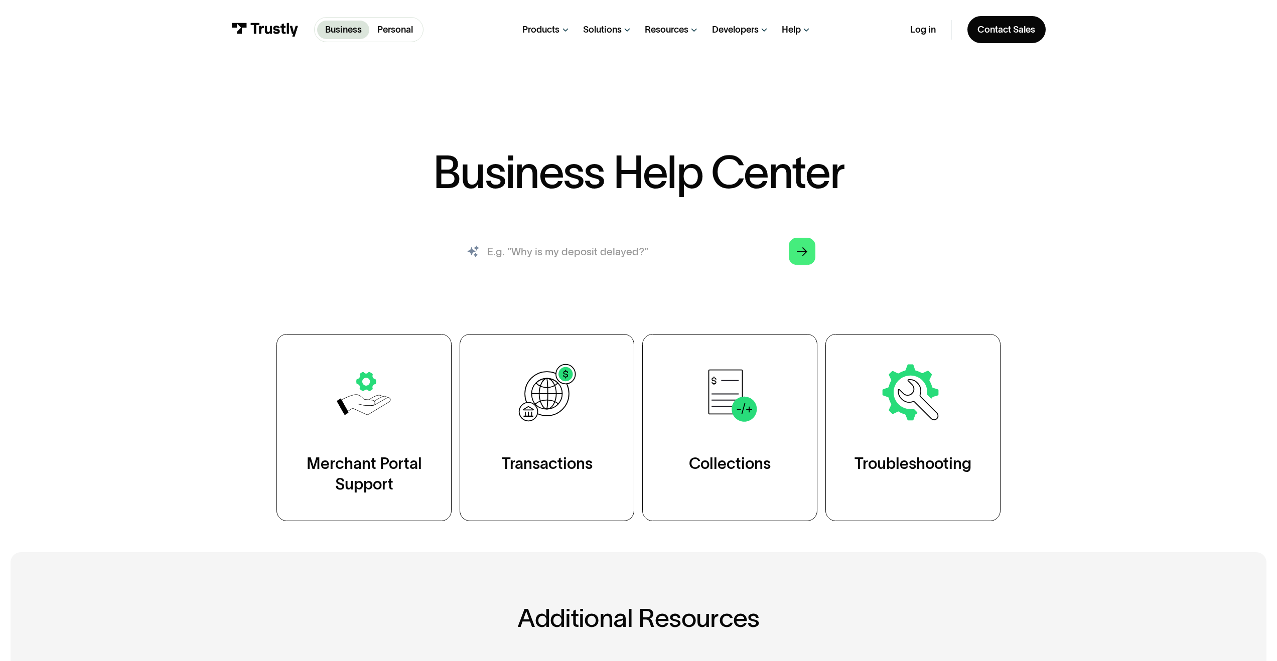
click at [618, 258] on input "search" at bounding box center [638, 251] width 375 height 41
click at [553, 266] on input "search" at bounding box center [638, 251] width 375 height 41
click at [584, 249] on input "search" at bounding box center [638, 251] width 375 height 41
click at [571, 260] on input "search" at bounding box center [638, 251] width 375 height 41
click at [577, 262] on input "search" at bounding box center [638, 251] width 375 height 41
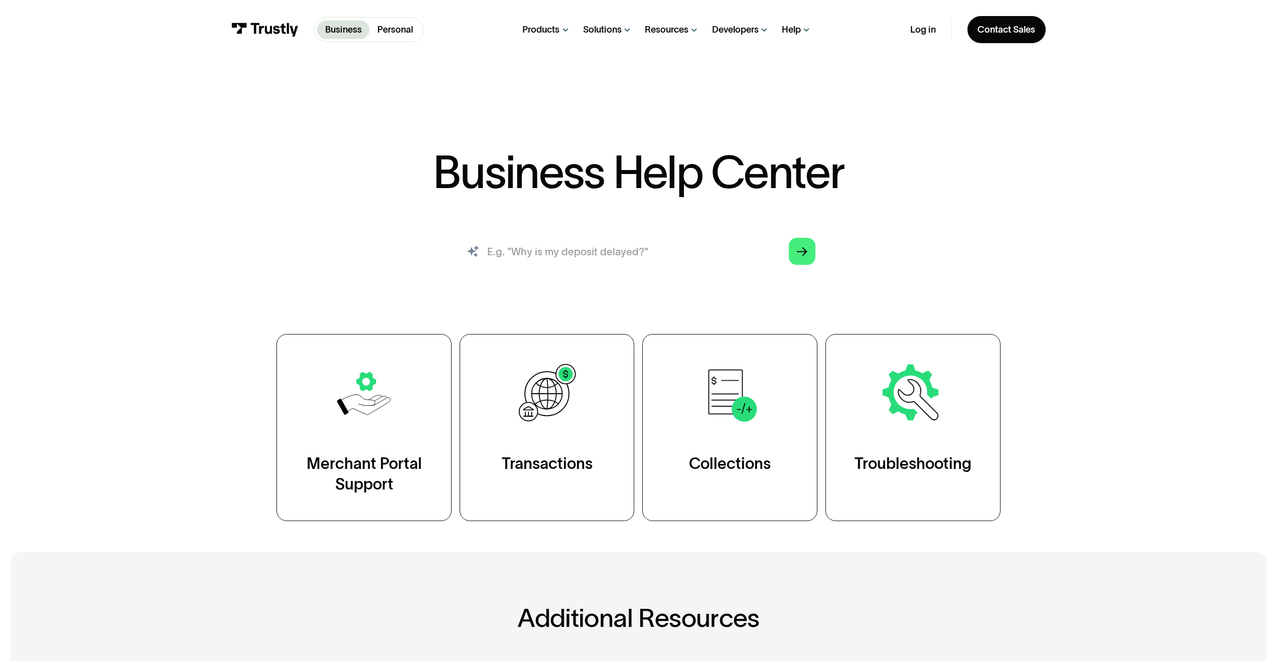
click at [586, 264] on input "search" at bounding box center [638, 251] width 375 height 41
type input "What is"
click at [621, 259] on input "search" at bounding box center [638, 251] width 375 height 41
click at [601, 254] on input "search" at bounding box center [638, 251] width 375 height 41
type input "how payment works"
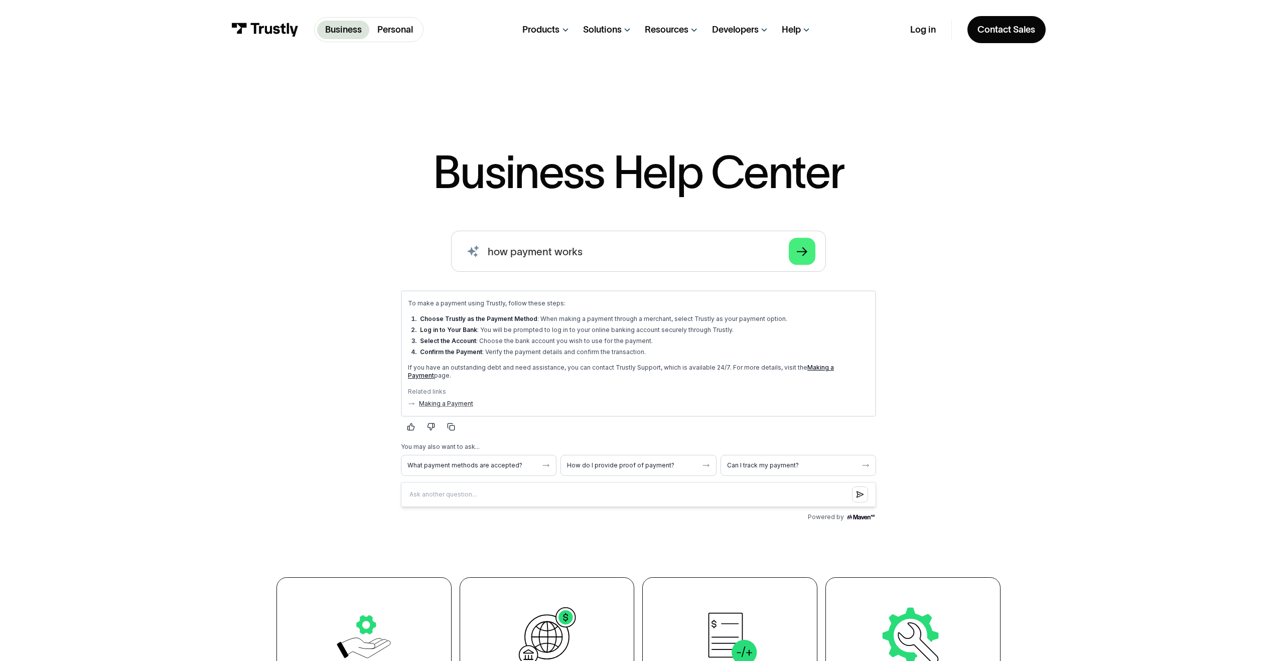
click at [834, 367] on link "Making a Payment" at bounding box center [621, 371] width 426 height 16
click at [292, 25] on img at bounding box center [264, 30] width 67 height 14
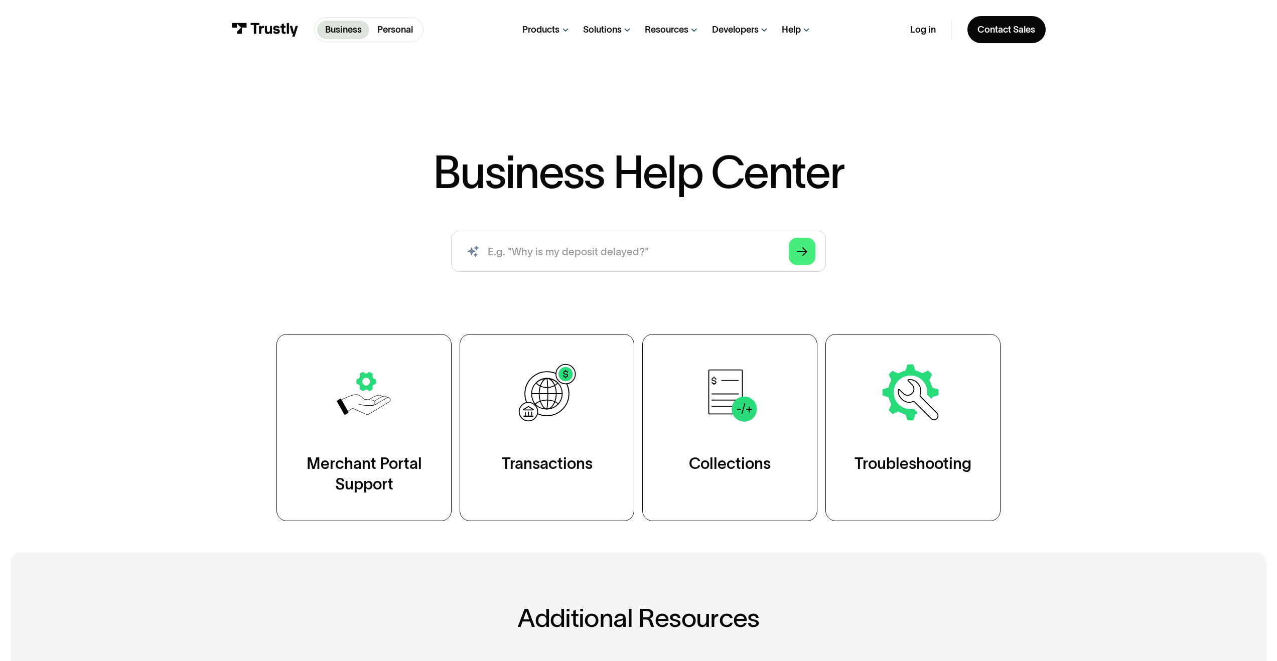
click at [257, 29] on img at bounding box center [264, 30] width 67 height 14
